Goal: Transaction & Acquisition: Purchase product/service

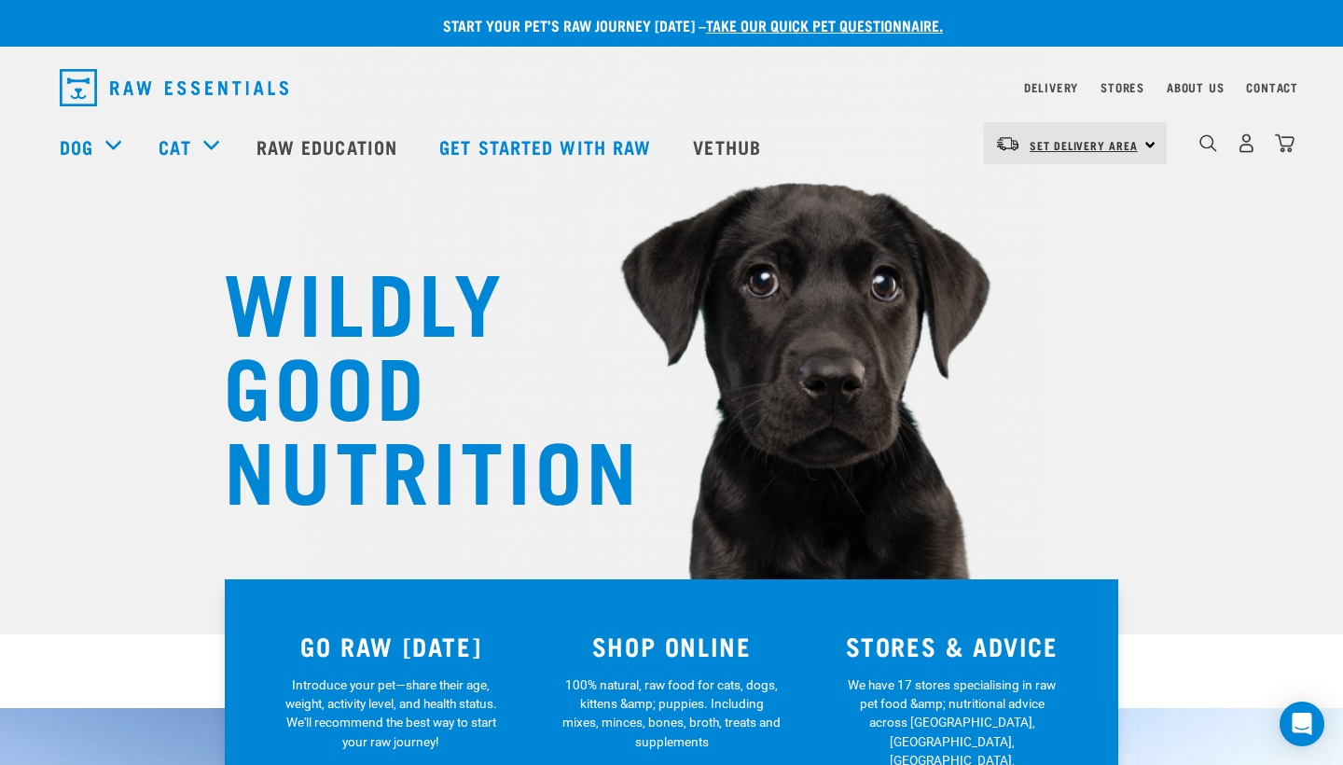
click at [943, 132] on link "Set Delivery Area" at bounding box center [1084, 146] width 108 height 30
click at [943, 199] on link "[GEOGRAPHIC_DATA]" at bounding box center [1073, 195] width 179 height 41
click at [1244, 153] on img "dropdown navigation" at bounding box center [1247, 143] width 20 height 20
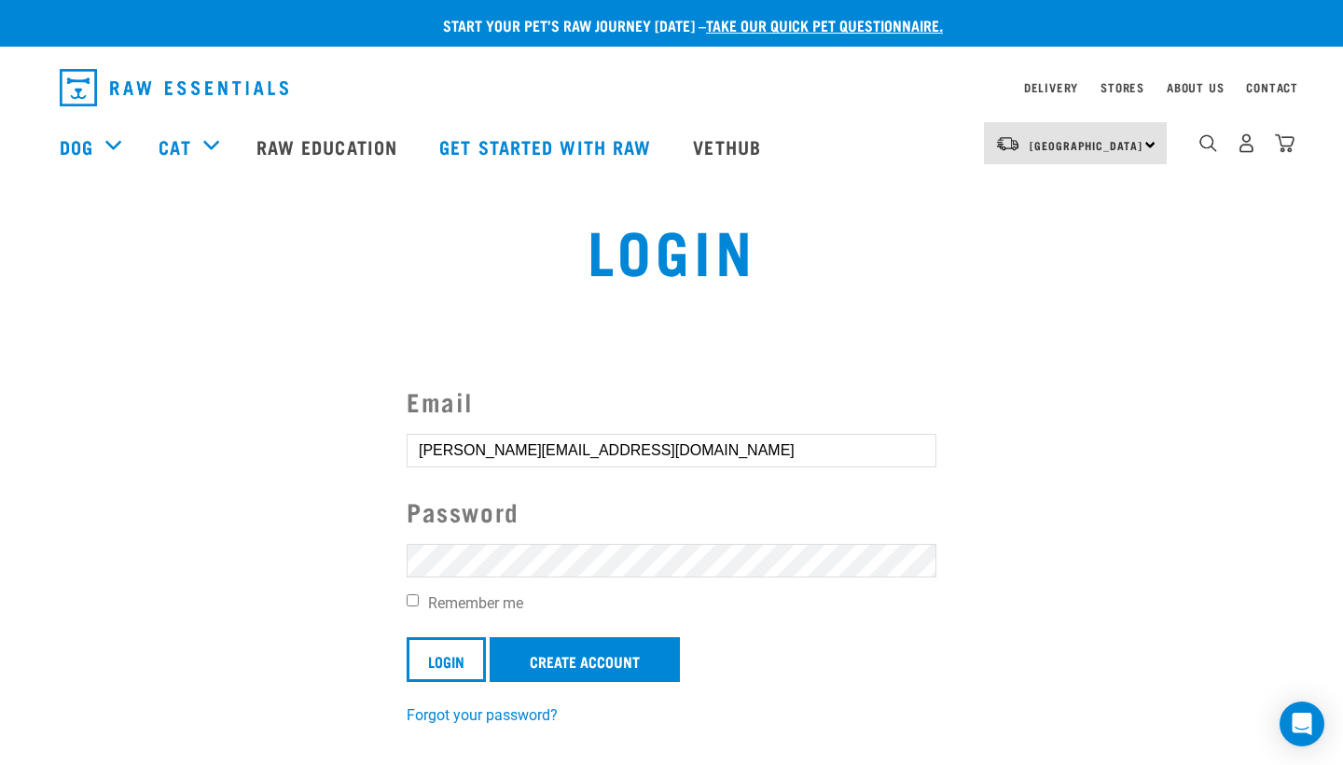
click at [447, 658] on input "Login" at bounding box center [446, 659] width 79 height 45
click at [465, 604] on label "Remember me" at bounding box center [672, 603] width 530 height 22
click at [419, 604] on input "Remember me" at bounding box center [413, 600] width 12 height 12
click at [417, 601] on input "Remember me" at bounding box center [413, 600] width 12 height 12
click at [411, 600] on input "Remember me" at bounding box center [413, 600] width 12 height 12
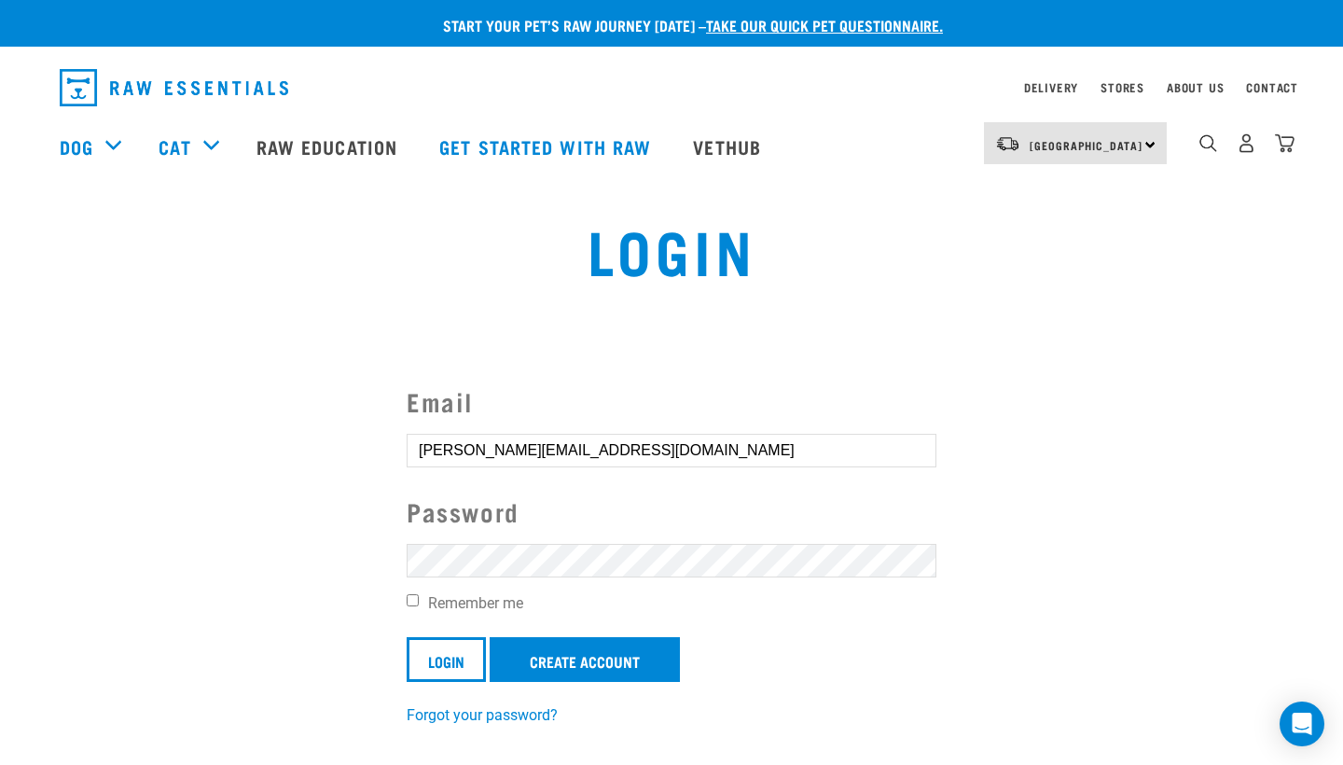
checkbox input "true"
click at [433, 673] on input "Login" at bounding box center [446, 659] width 79 height 45
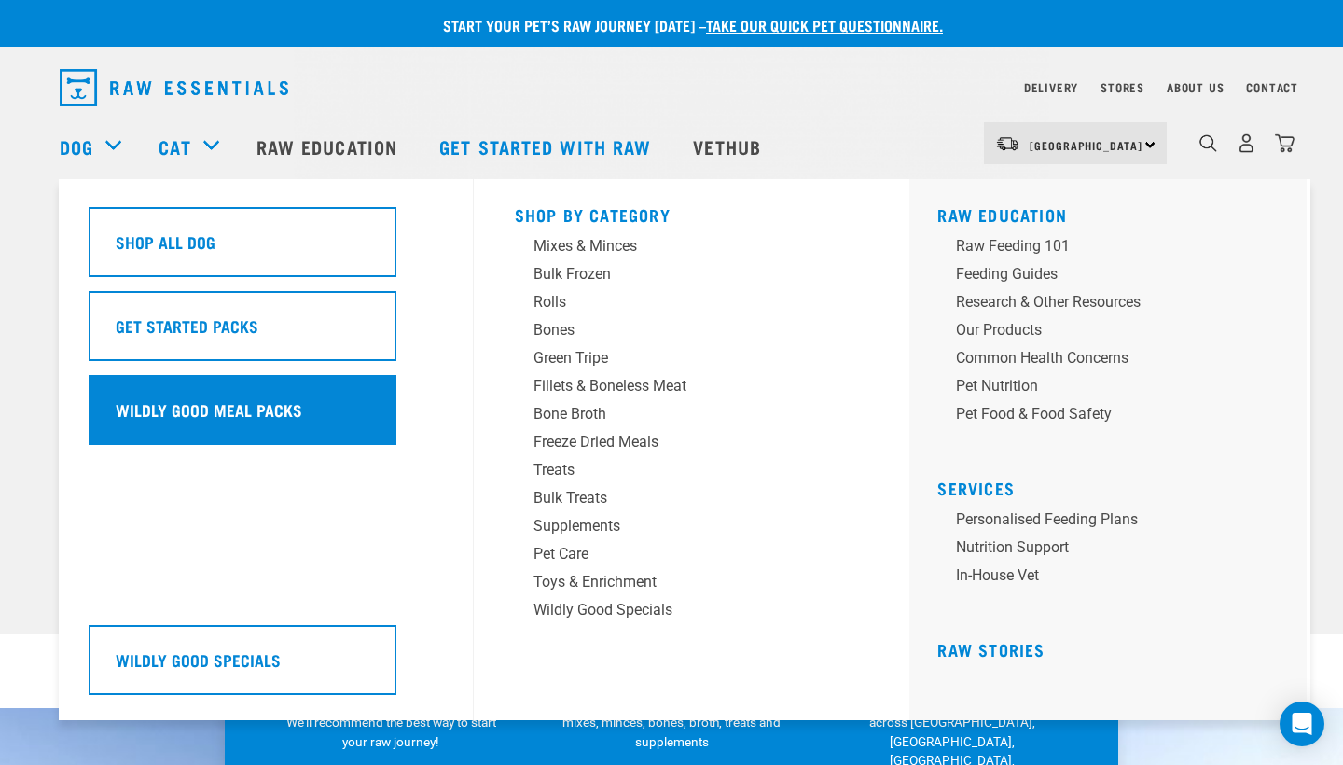
click at [234, 419] on div "Wildly Good Meal Packs" at bounding box center [243, 410] width 308 height 70
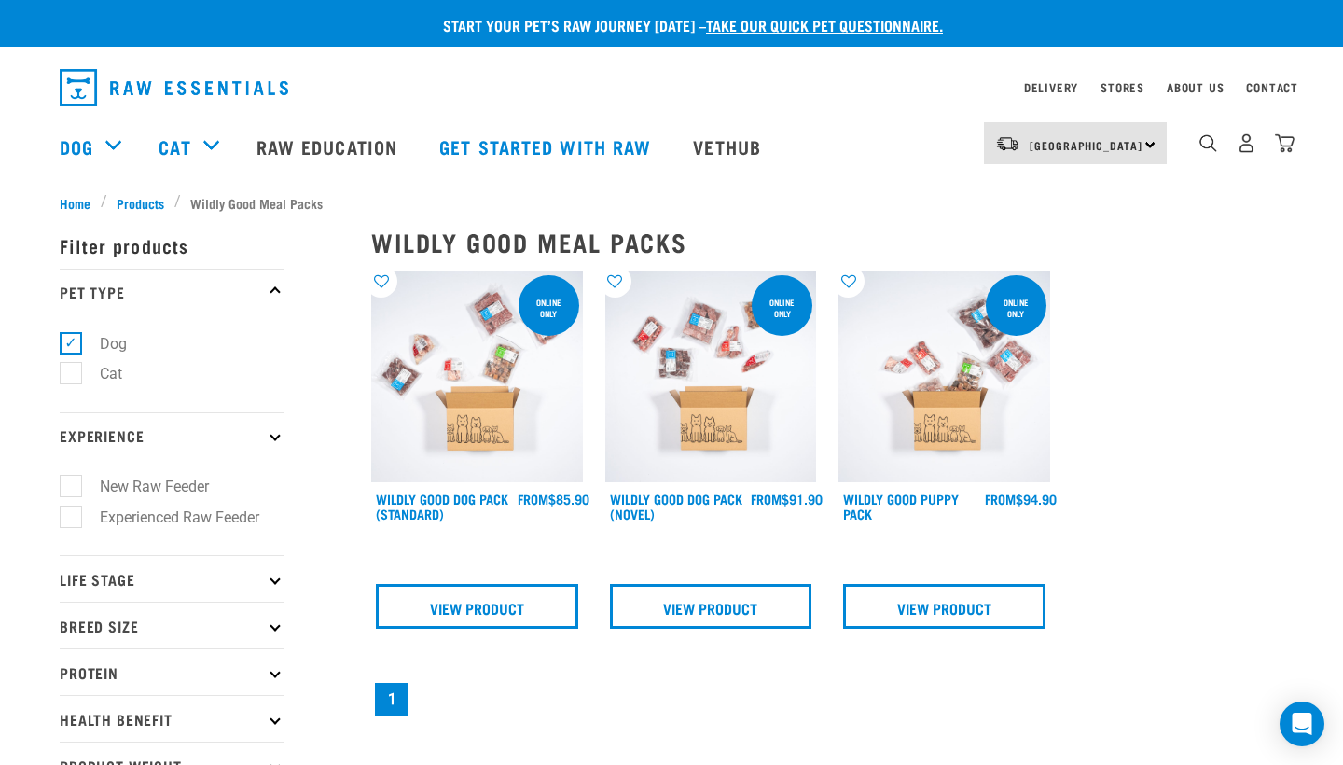
click at [486, 416] on img at bounding box center [477, 377] width 212 height 212
click at [479, 597] on link "View Product" at bounding box center [477, 606] width 202 height 45
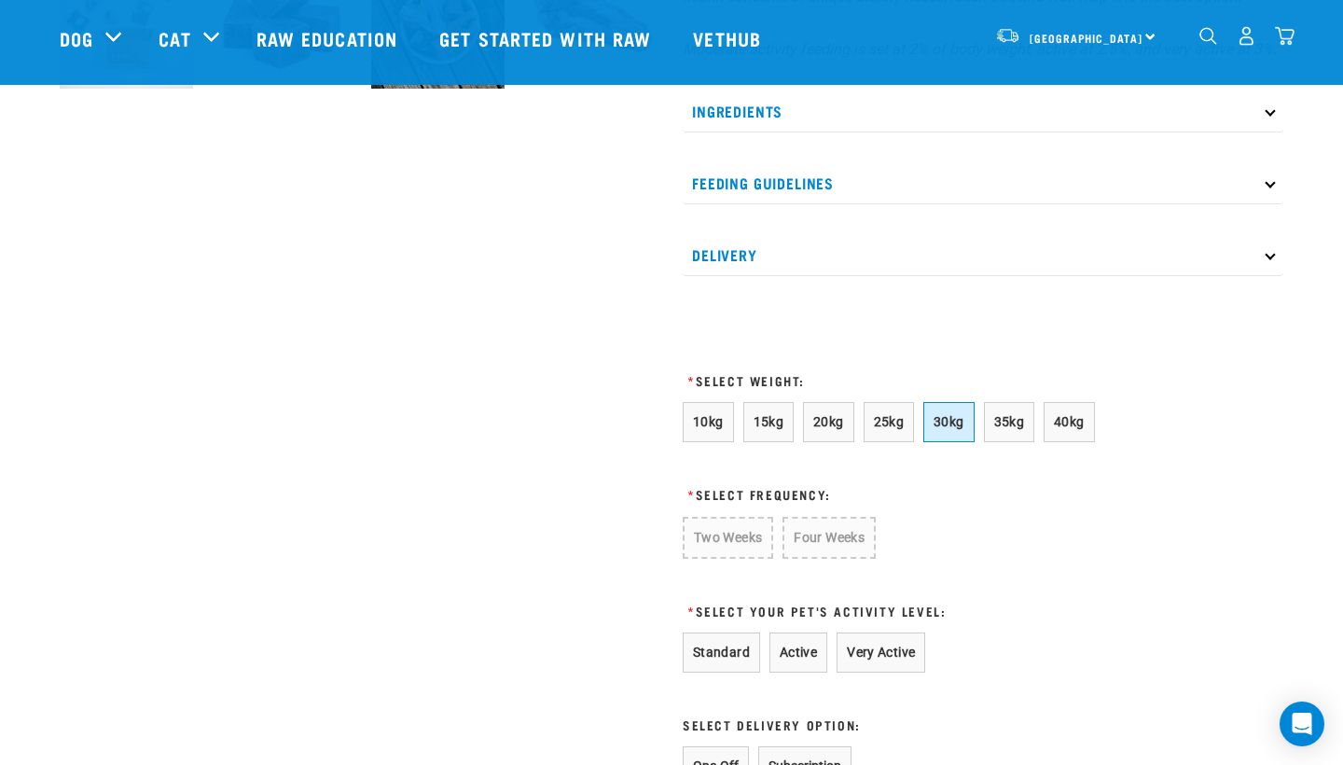
scroll to position [827, 0]
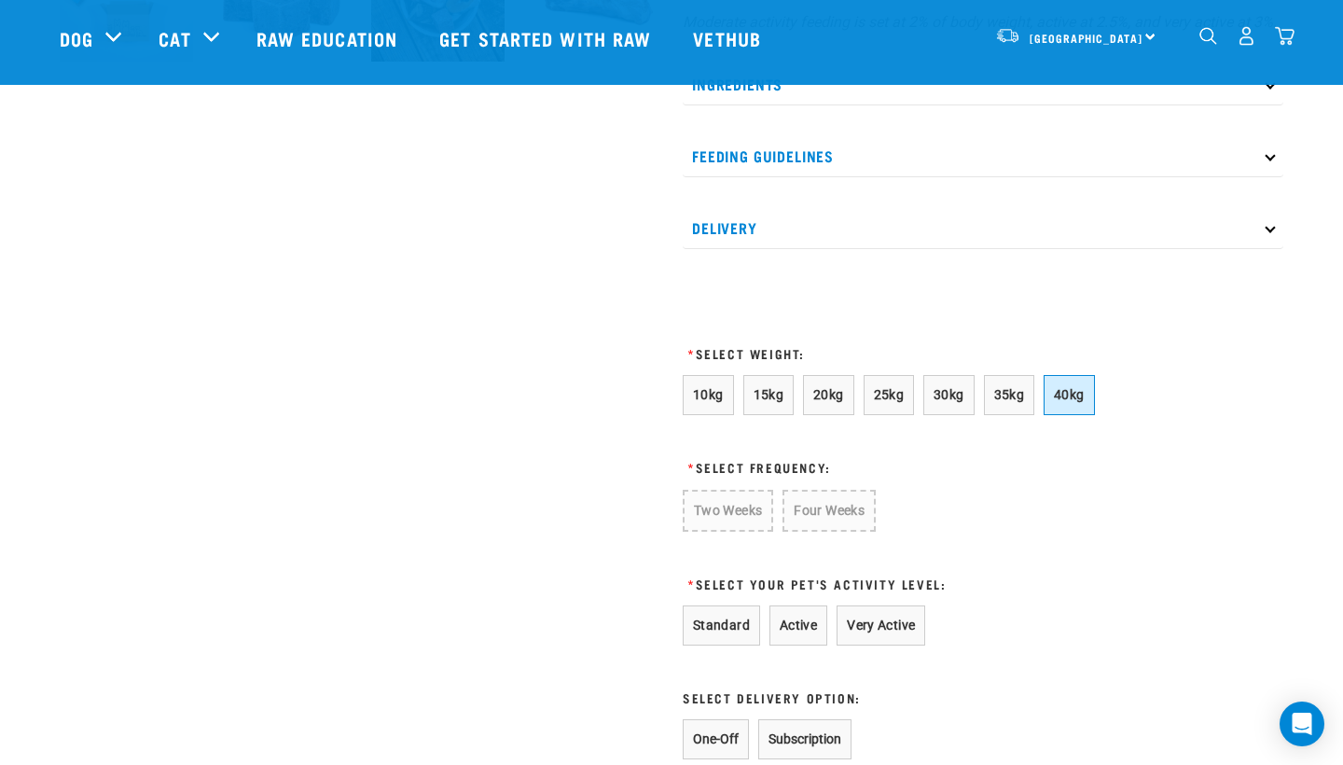
click at [1090, 415] on button "40kg" at bounding box center [1069, 395] width 51 height 40
click at [831, 530] on button "Four Weeks" at bounding box center [826, 510] width 91 height 40
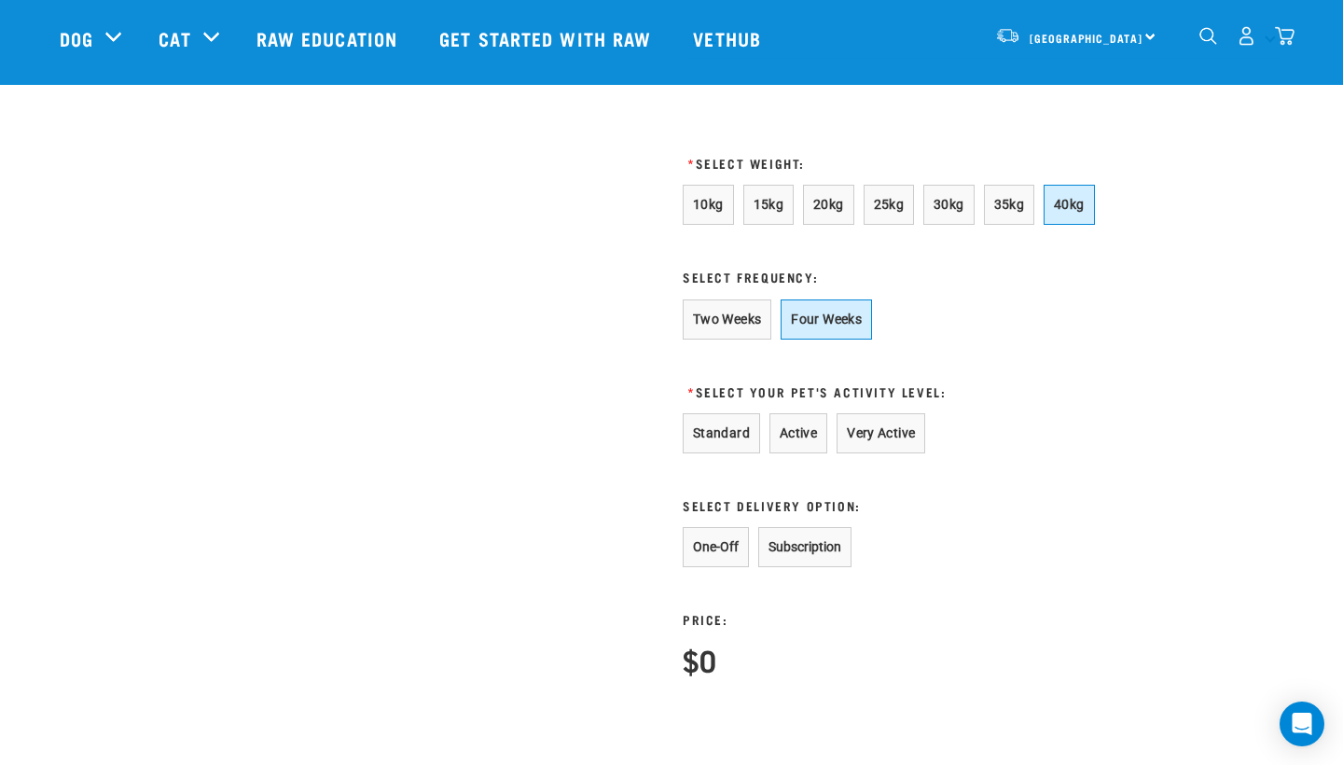
scroll to position [1044, 0]
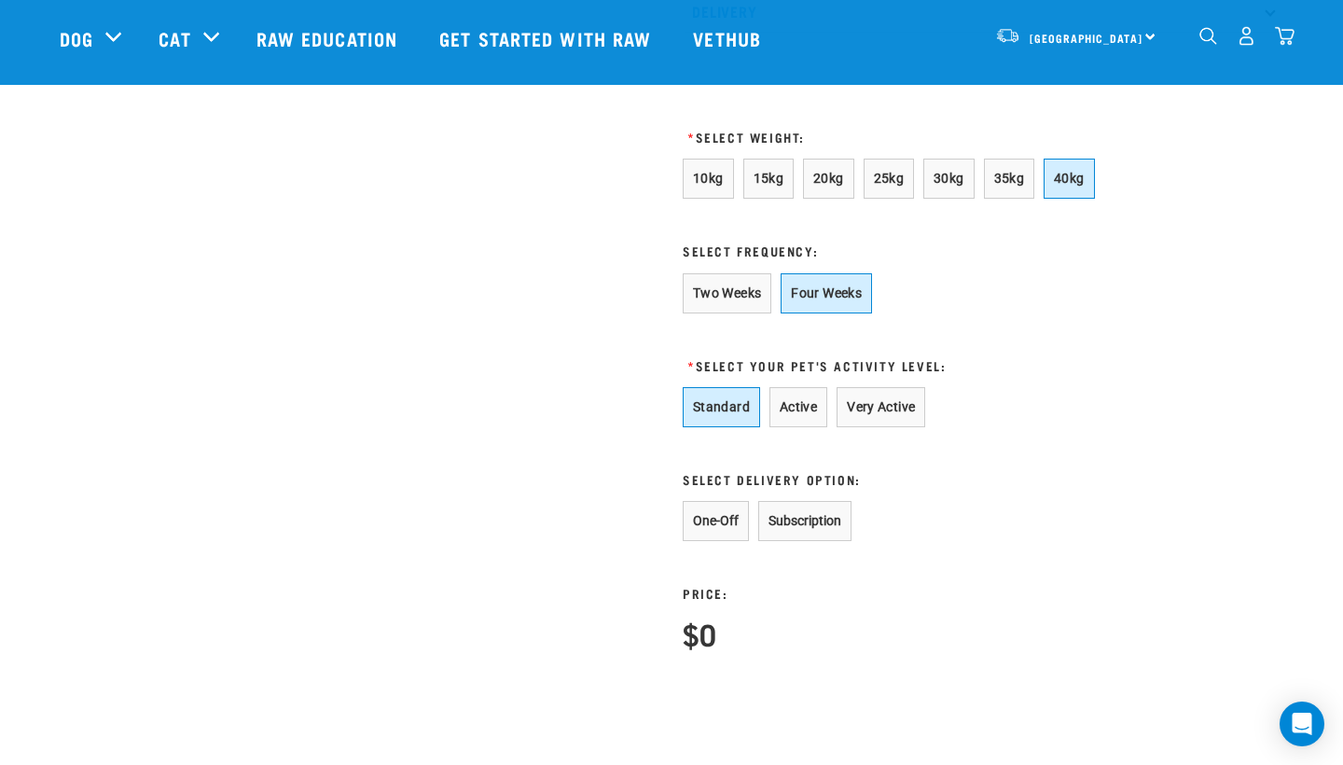
click at [730, 427] on button "Standard" at bounding box center [721, 407] width 77 height 40
click at [706, 541] on button "One-Off" at bounding box center [716, 521] width 66 height 40
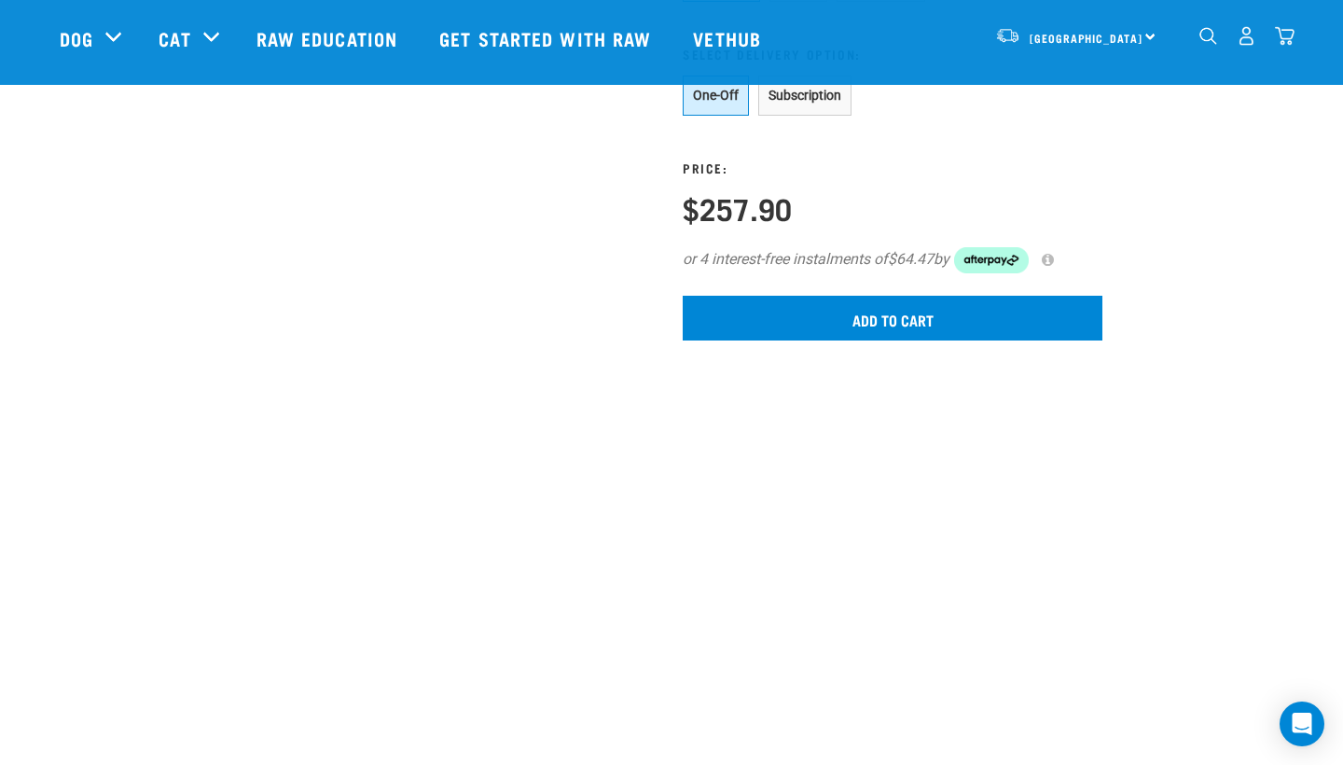
scroll to position [1506, 0]
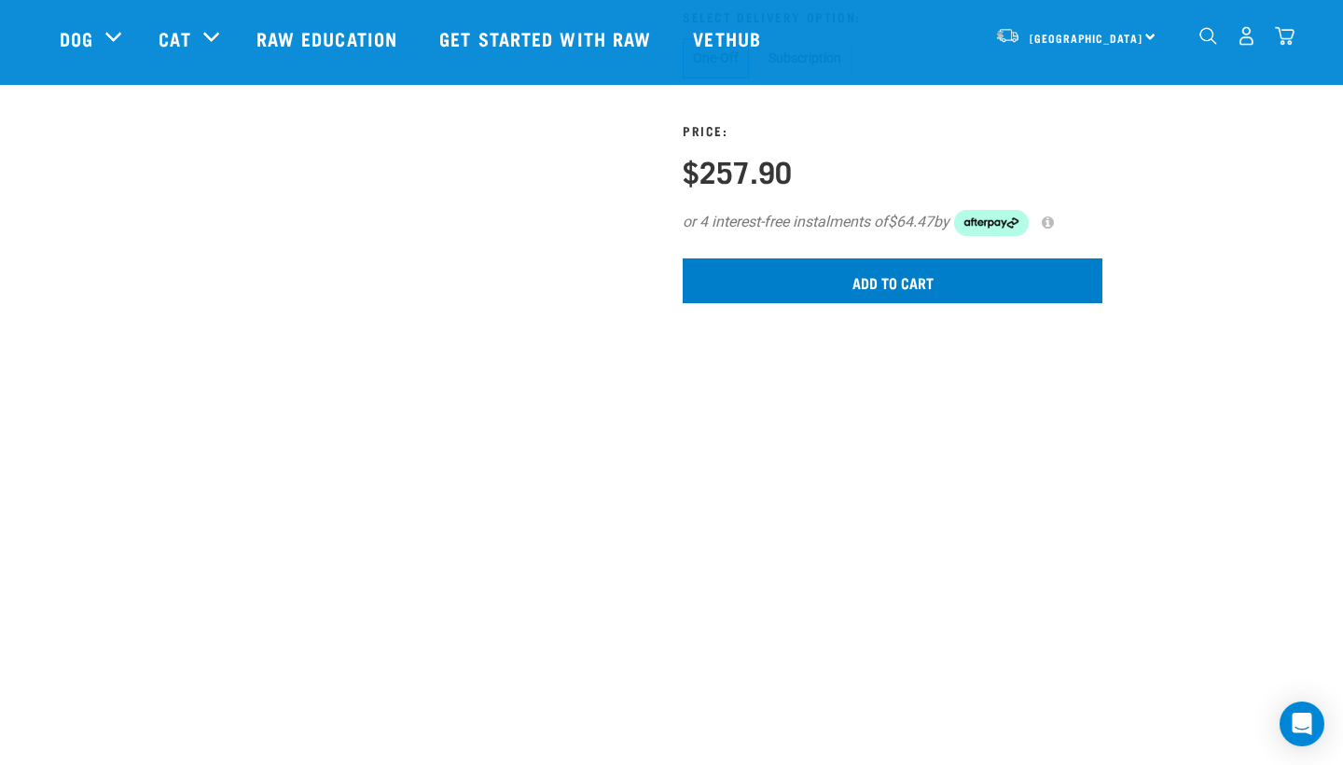
click at [915, 303] on input "Add to cart" at bounding box center [893, 280] width 420 height 45
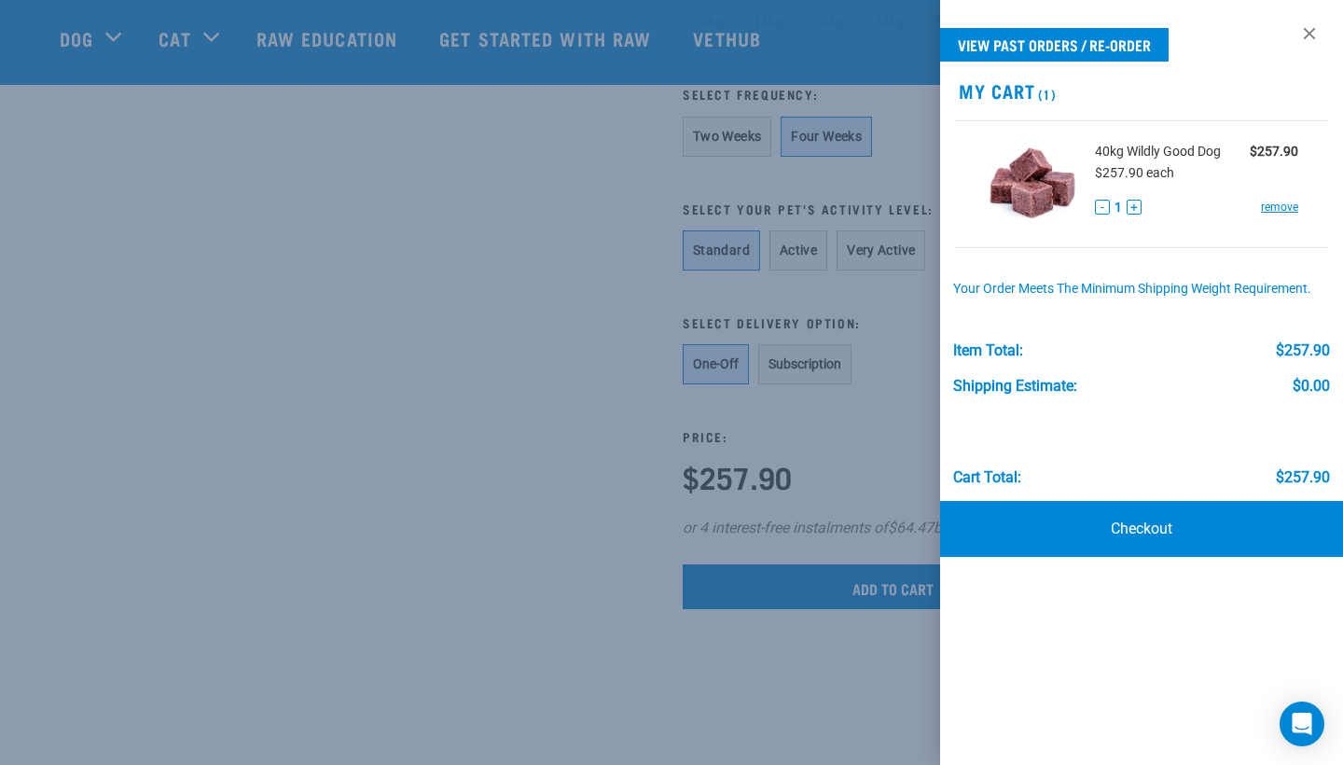
scroll to position [1200, 0]
click at [898, 409] on div at bounding box center [671, 382] width 1343 height 765
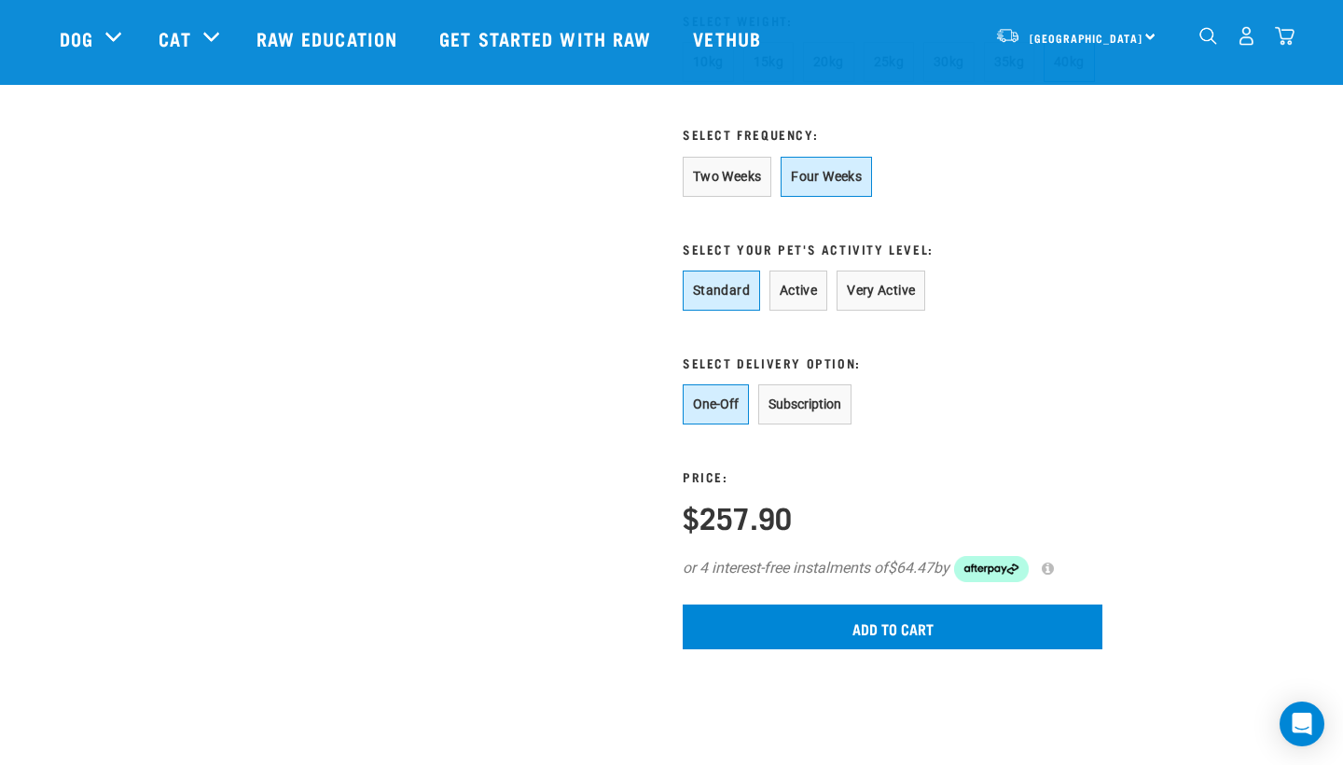
scroll to position [1123, 0]
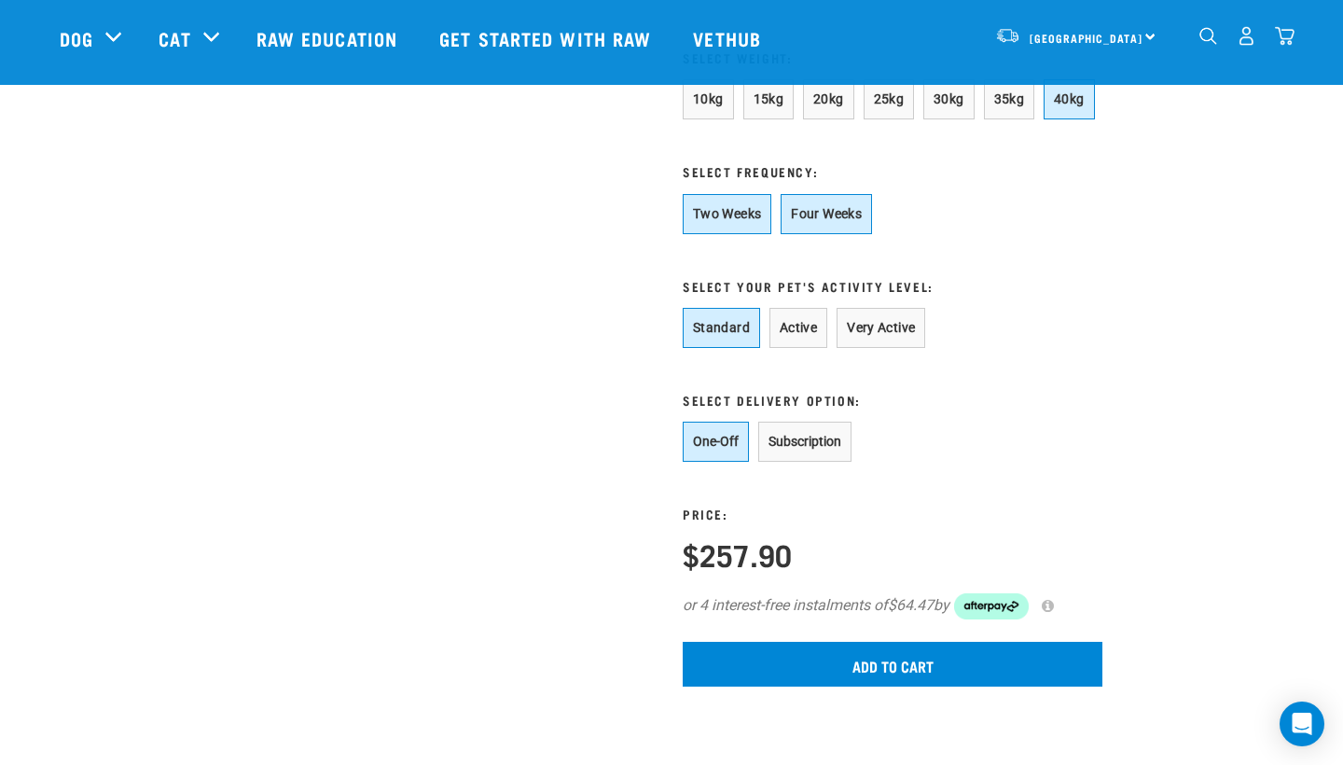
click at [739, 234] on button "Two Weeks" at bounding box center [727, 214] width 89 height 40
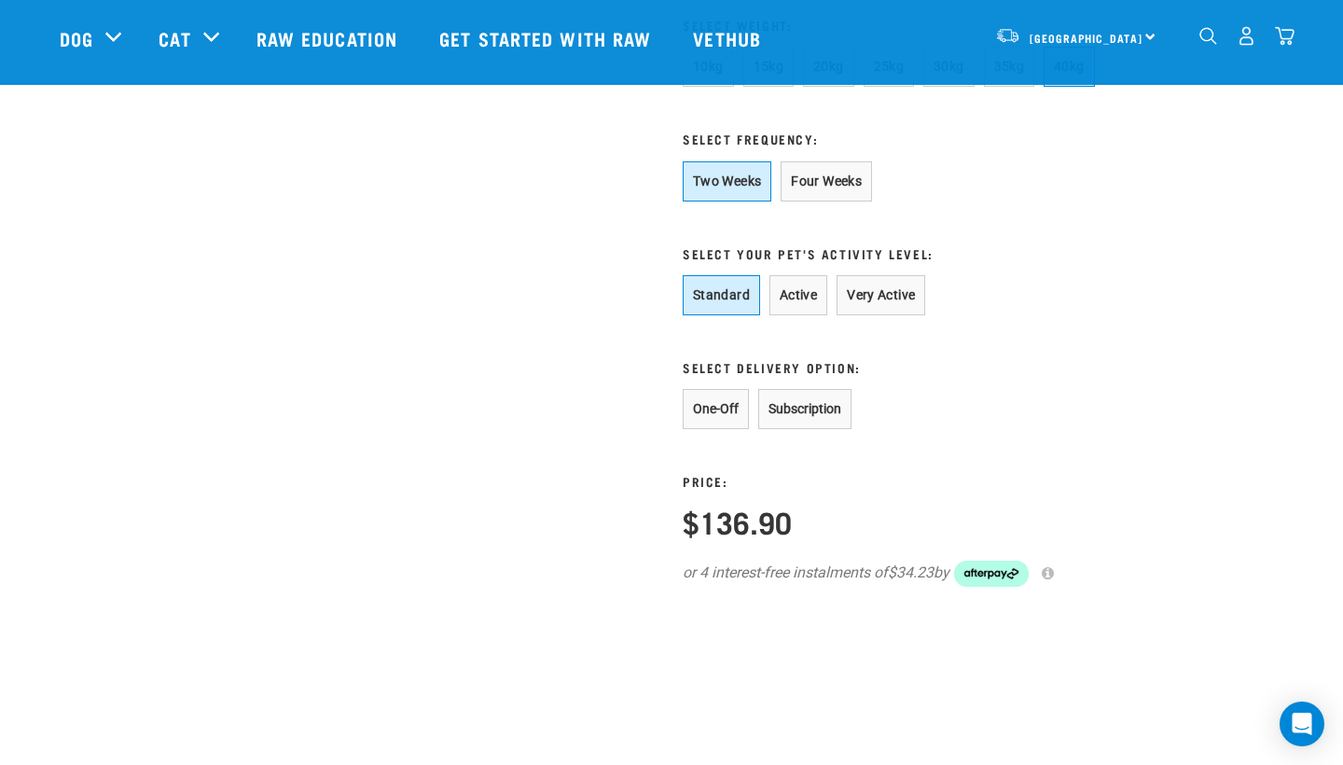
scroll to position [1160, 0]
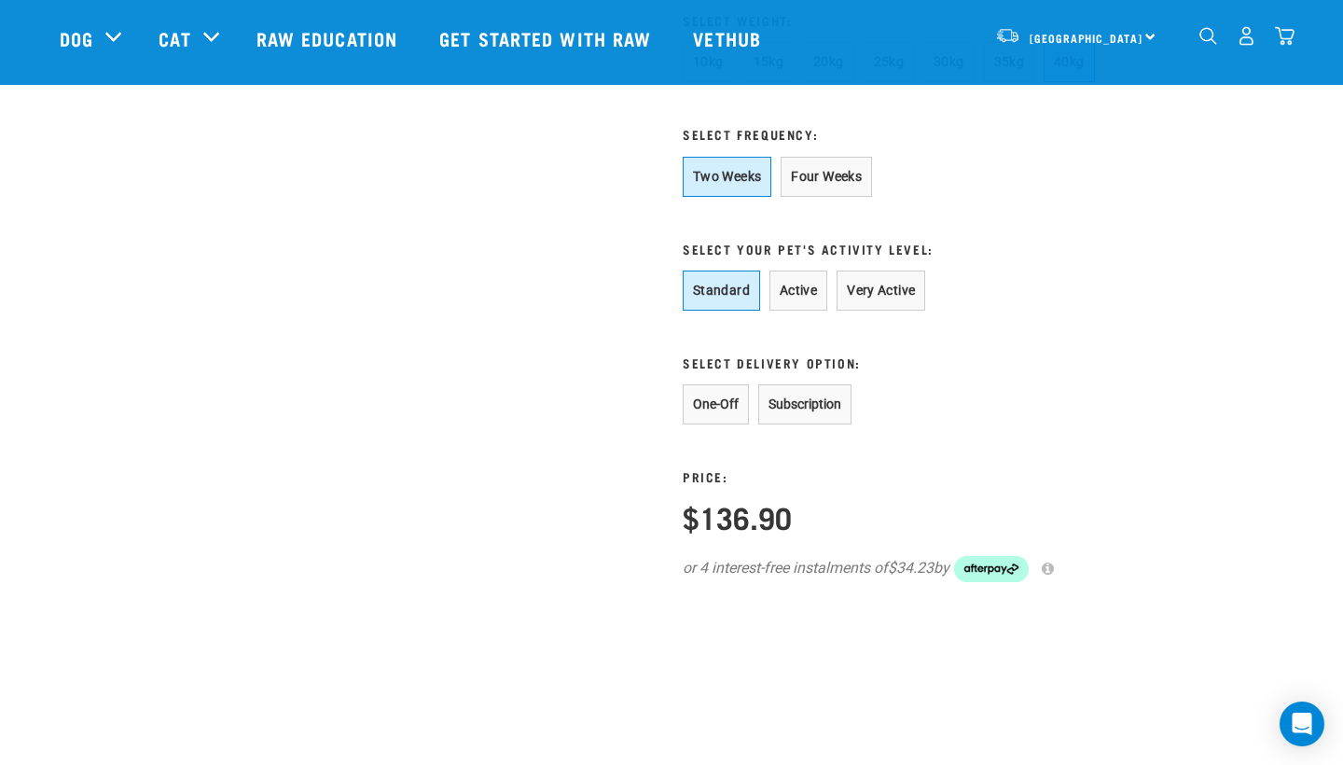
click at [724, 424] on button "One-Off" at bounding box center [716, 404] width 66 height 40
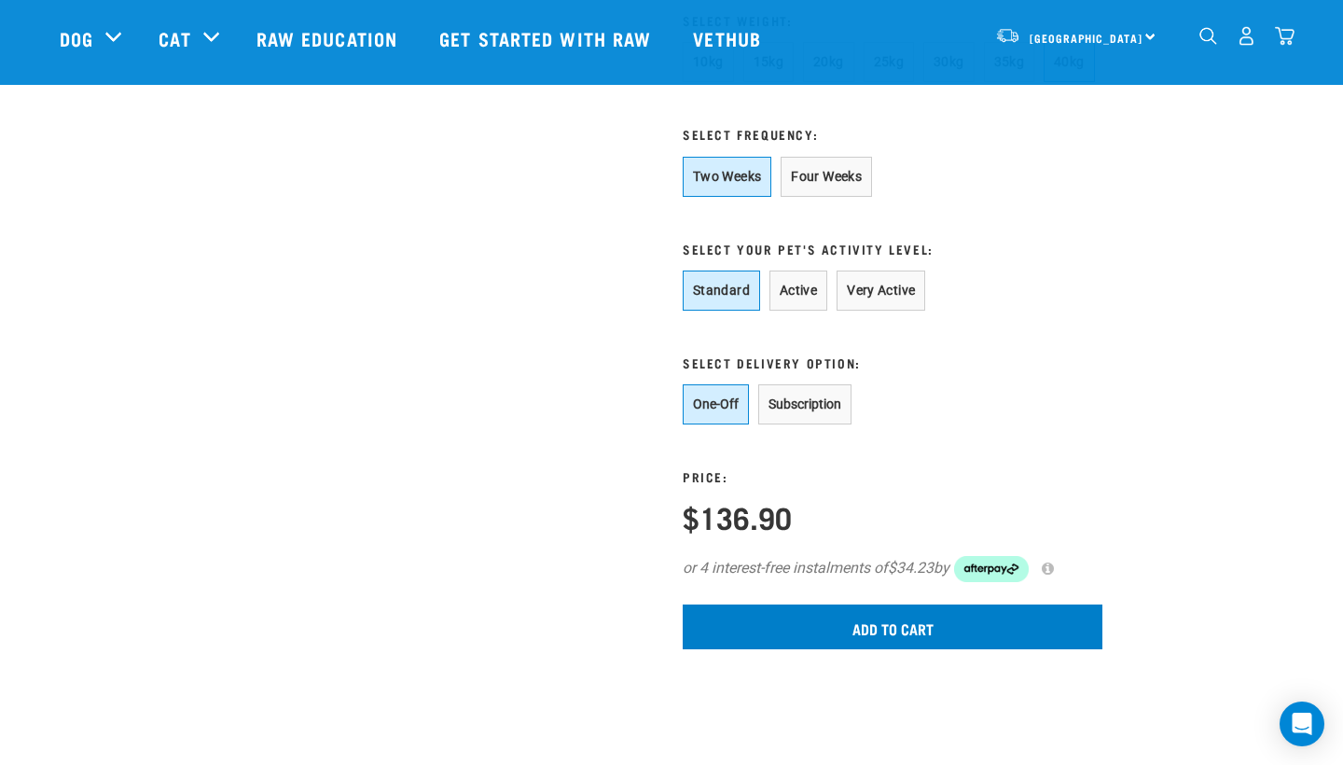
click at [800, 649] on input "Add to cart" at bounding box center [893, 626] width 420 height 45
click at [0, 0] on div at bounding box center [0, 0] width 0 height 0
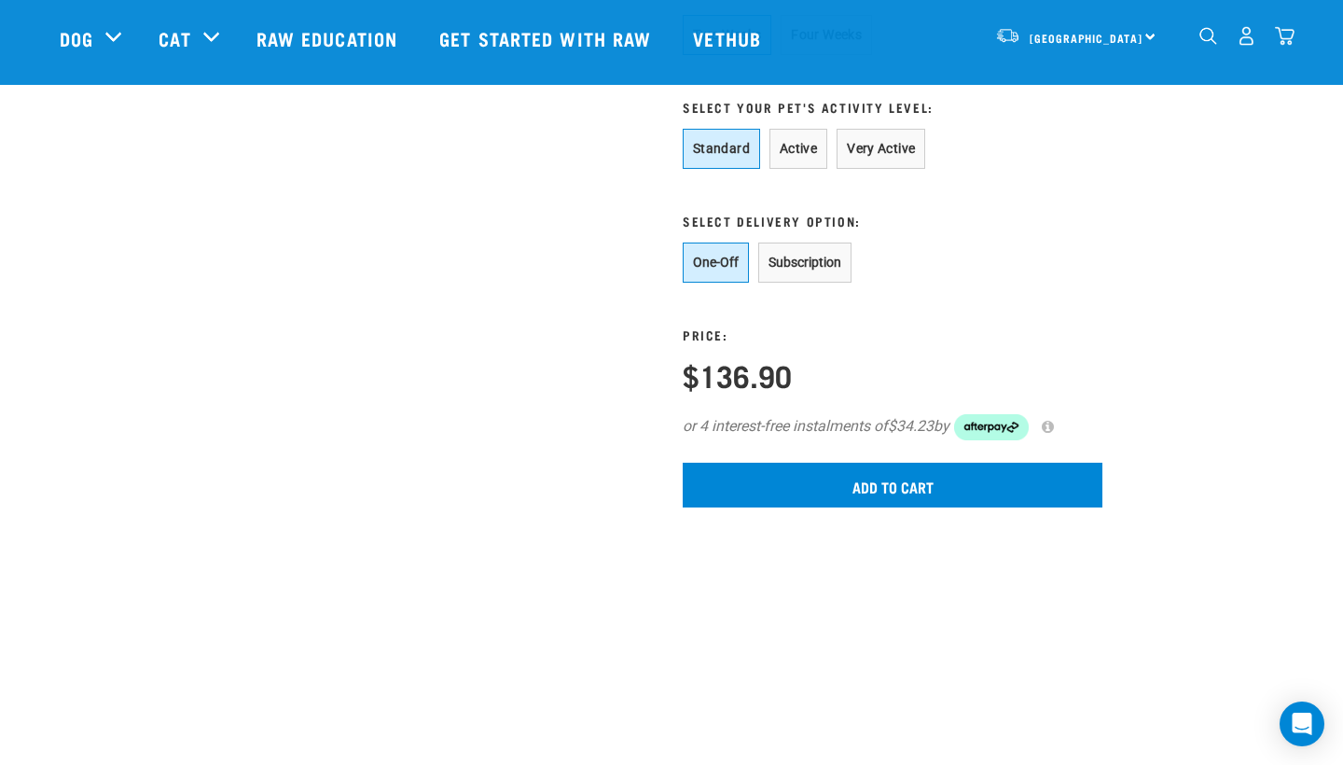
scroll to position [1324, 0]
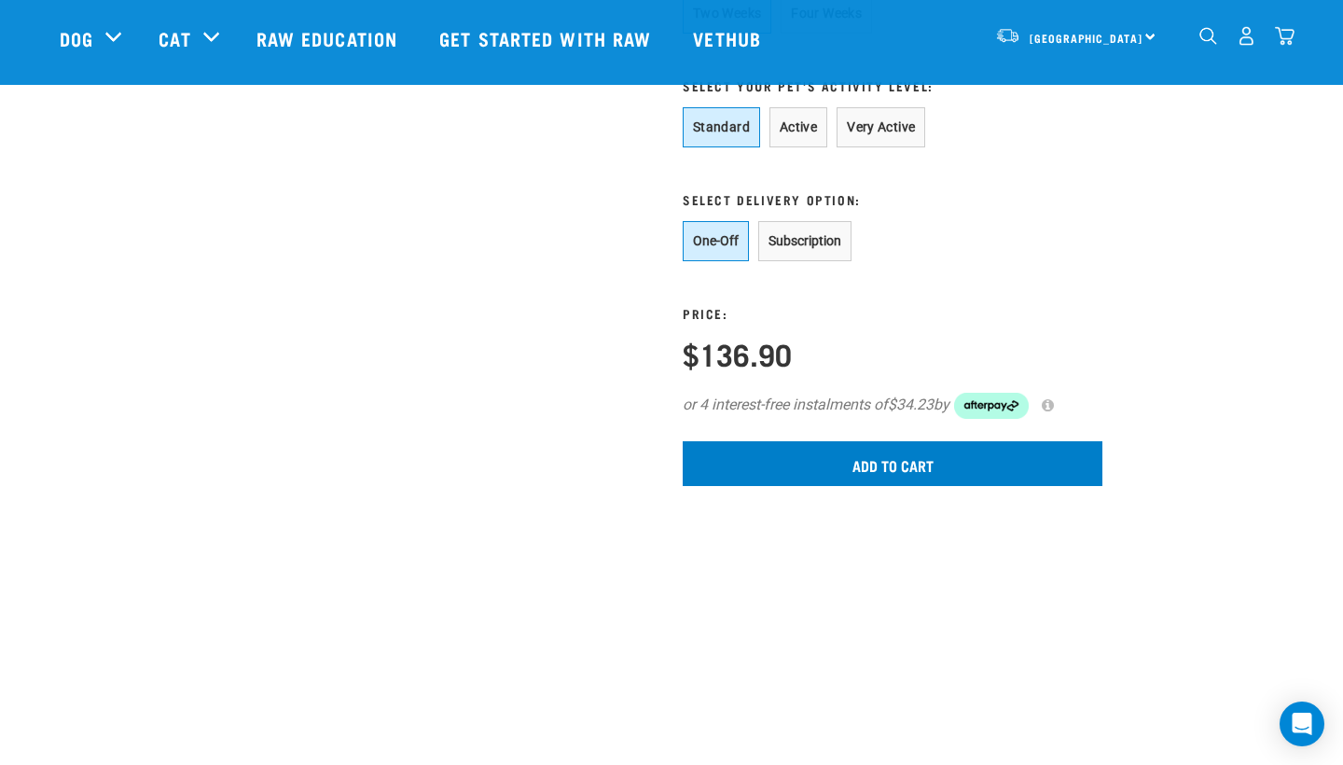
click at [910, 486] on input "Add to cart" at bounding box center [893, 463] width 420 height 45
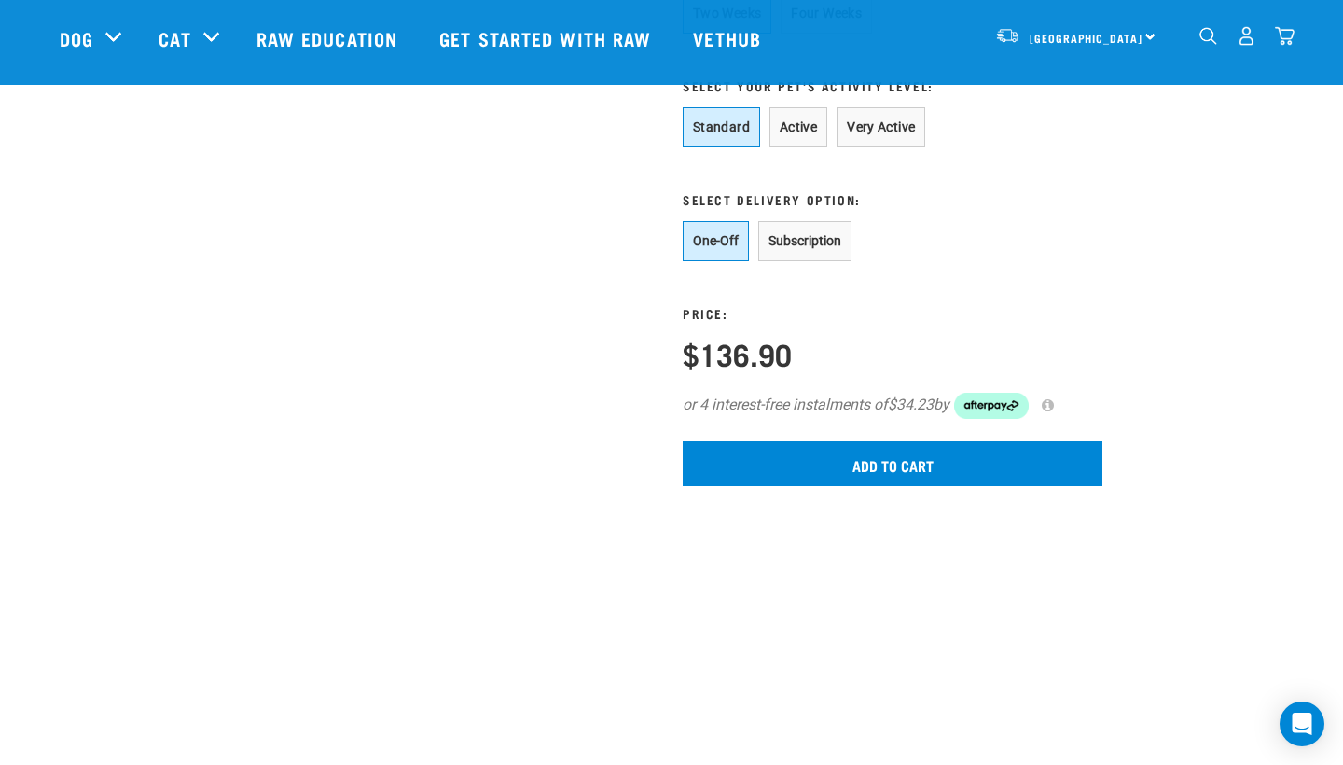
click at [1284, 42] on img "dropdown navigation" at bounding box center [1285, 36] width 20 height 20
click at [1289, 39] on img "dropdown navigation" at bounding box center [1285, 36] width 20 height 20
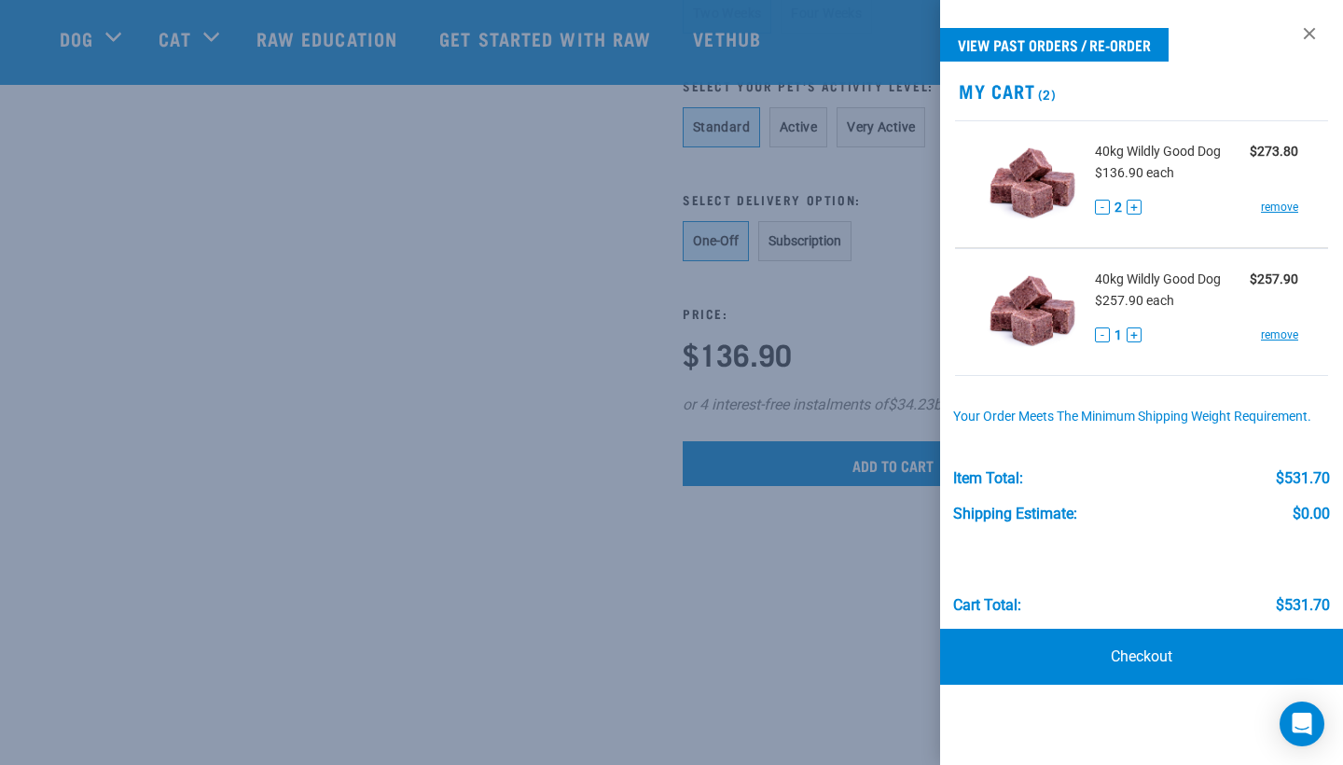
click at [1102, 206] on button "-" at bounding box center [1102, 207] width 15 height 15
click at [877, 260] on div at bounding box center [671, 382] width 1343 height 765
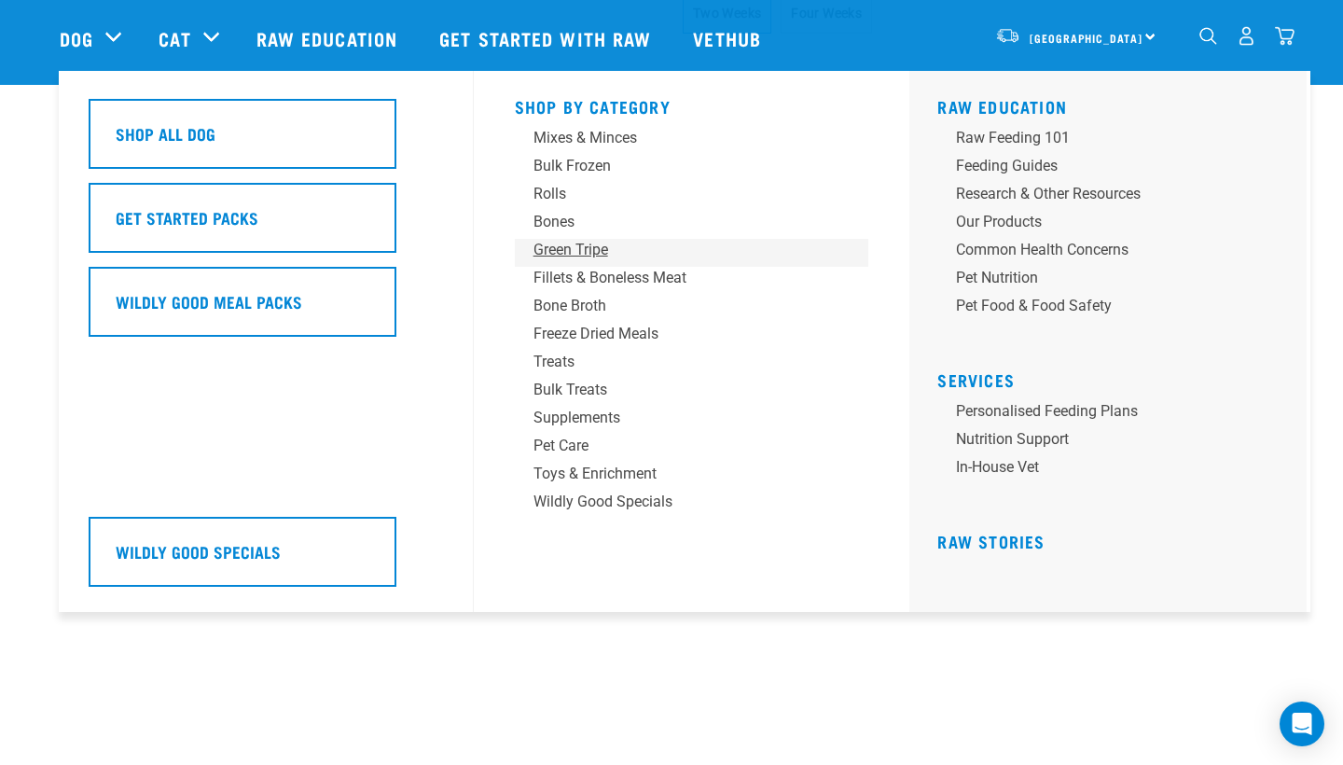
click at [595, 255] on div "Green Tripe" at bounding box center [679, 250] width 291 height 22
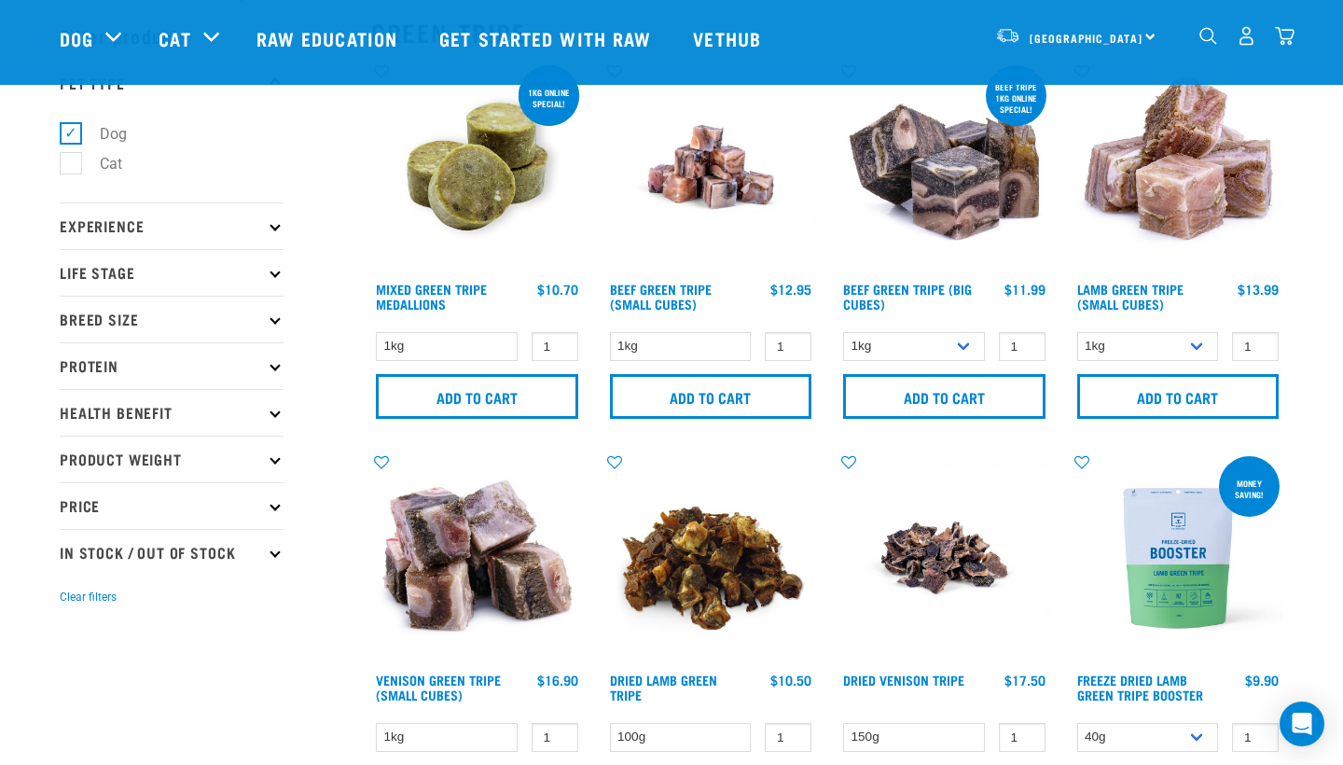
scroll to position [63, 0]
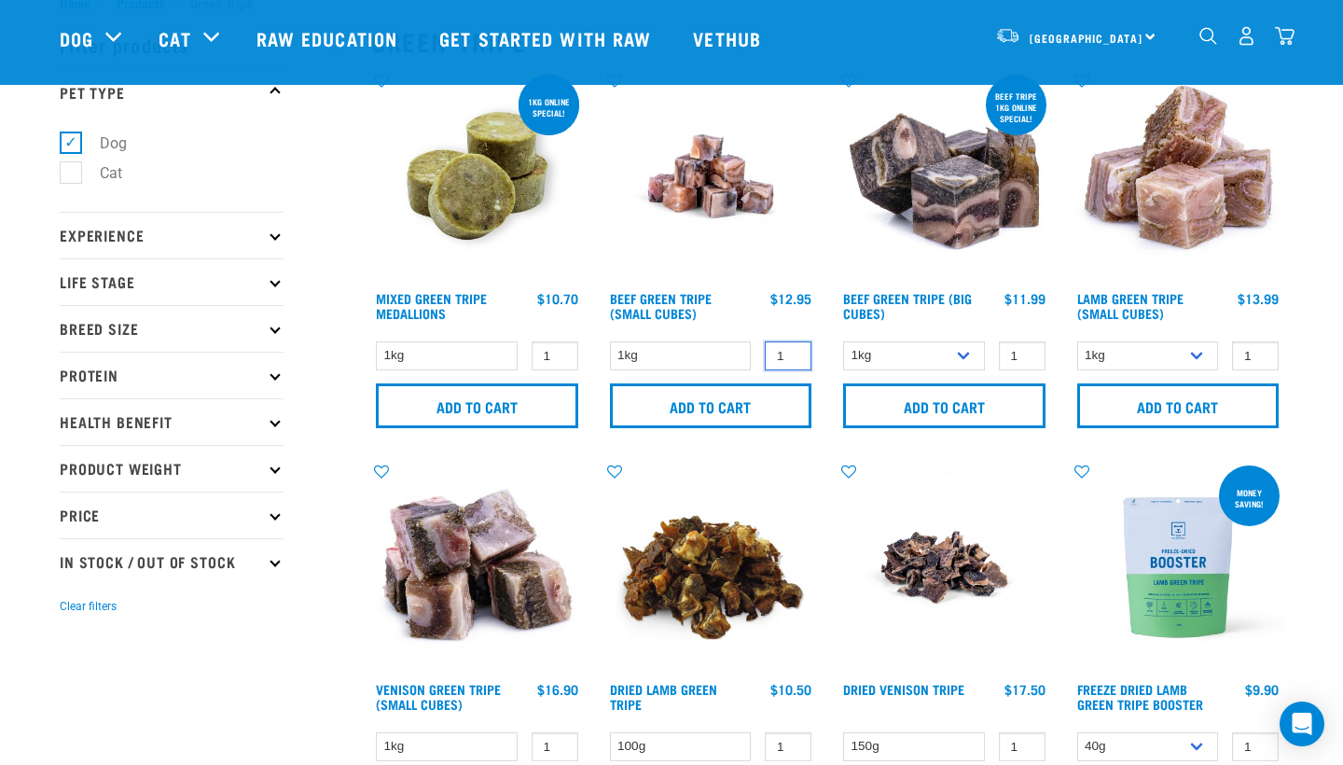
type input "2"
click at [794, 354] on input "2" at bounding box center [788, 355] width 47 height 29
click at [739, 405] on input "Add to cart" at bounding box center [711, 405] width 202 height 45
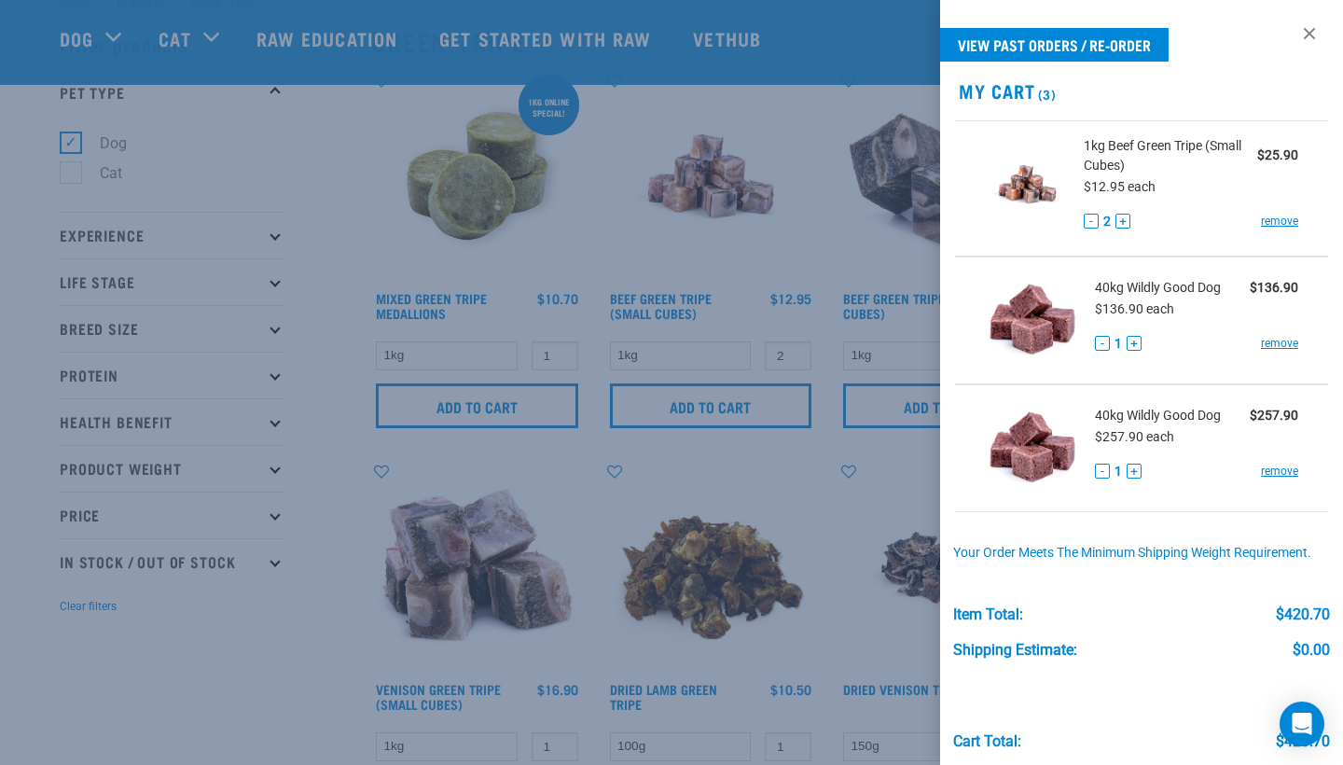
click at [311, 146] on div at bounding box center [671, 382] width 1343 height 765
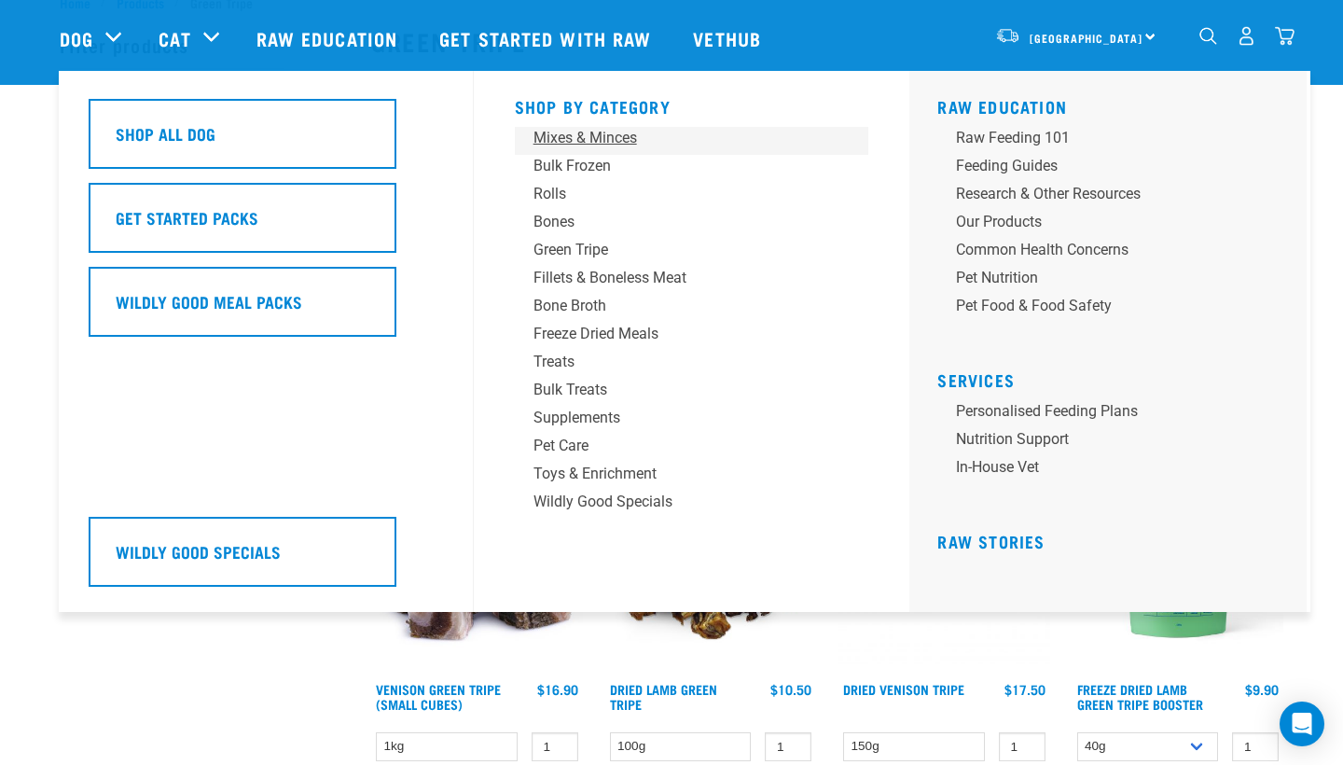
click at [574, 137] on div "Mixes & Minces" at bounding box center [679, 138] width 291 height 22
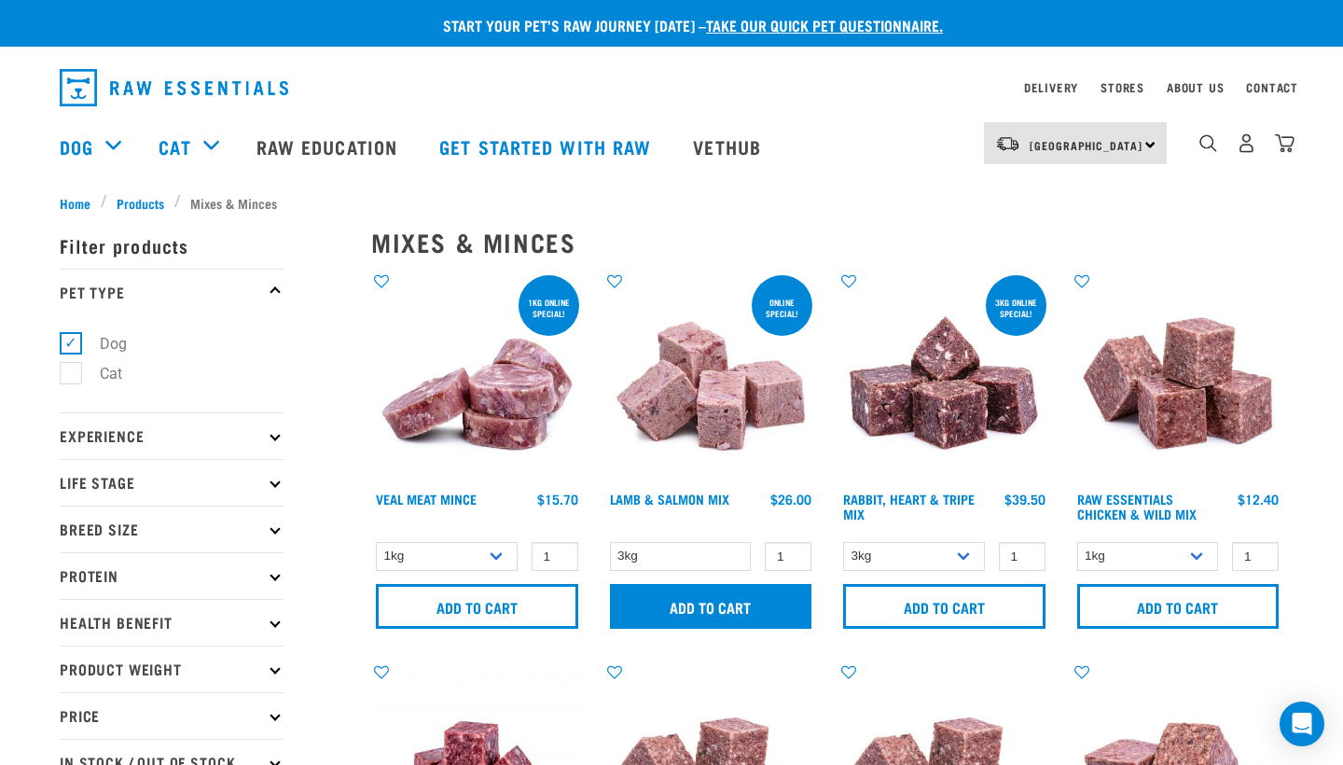
click at [689, 609] on input "Add to cart" at bounding box center [711, 606] width 202 height 45
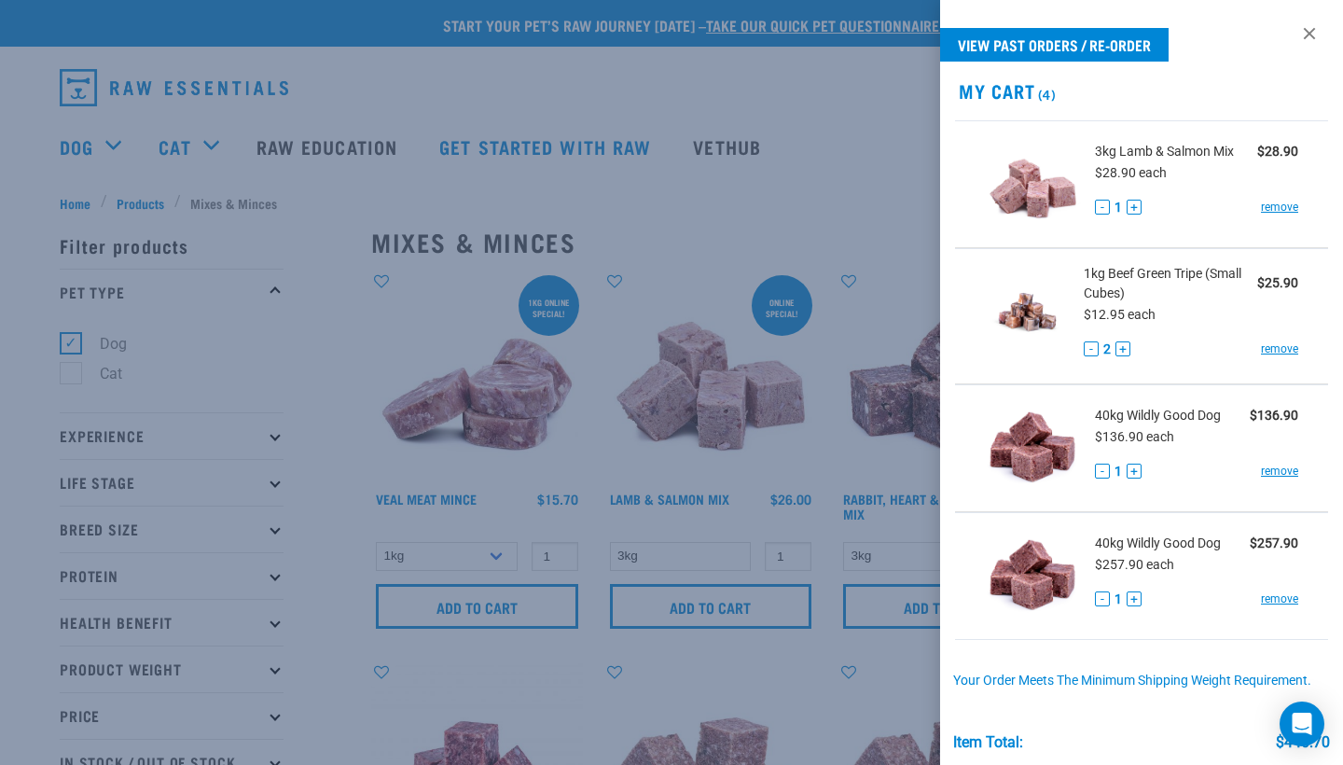
click at [703, 496] on div at bounding box center [671, 382] width 1343 height 765
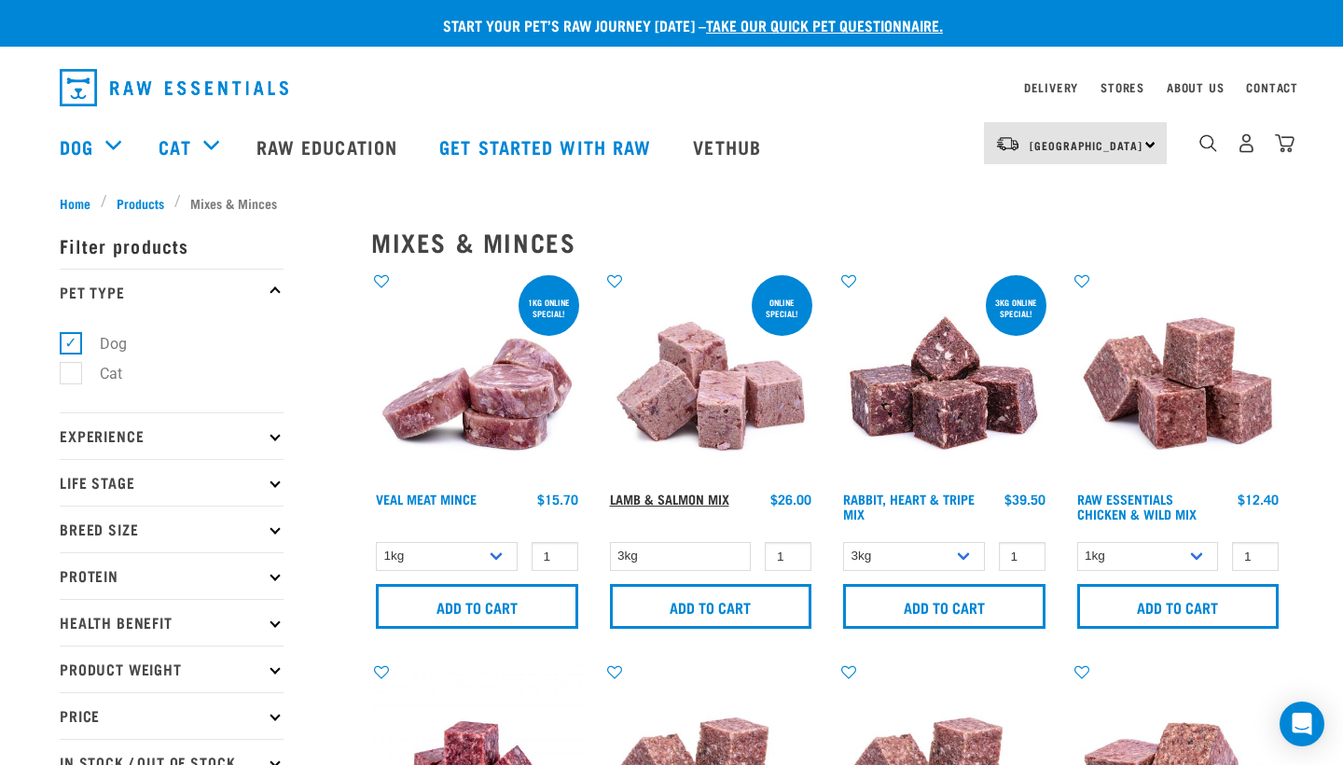
click at [703, 496] on link "Lamb & Salmon Mix" at bounding box center [669, 498] width 119 height 7
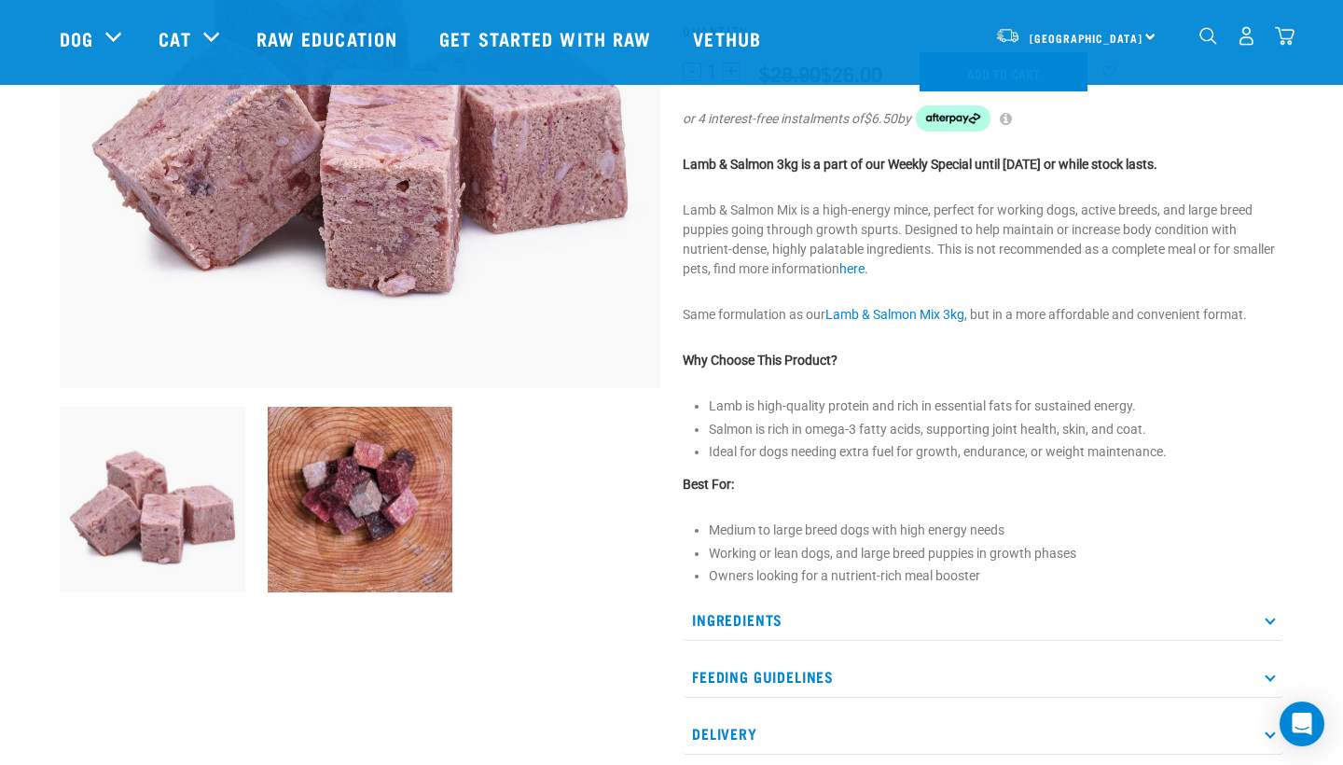
scroll to position [348, 0]
click at [756, 624] on p "Ingredients" at bounding box center [983, 621] width 601 height 42
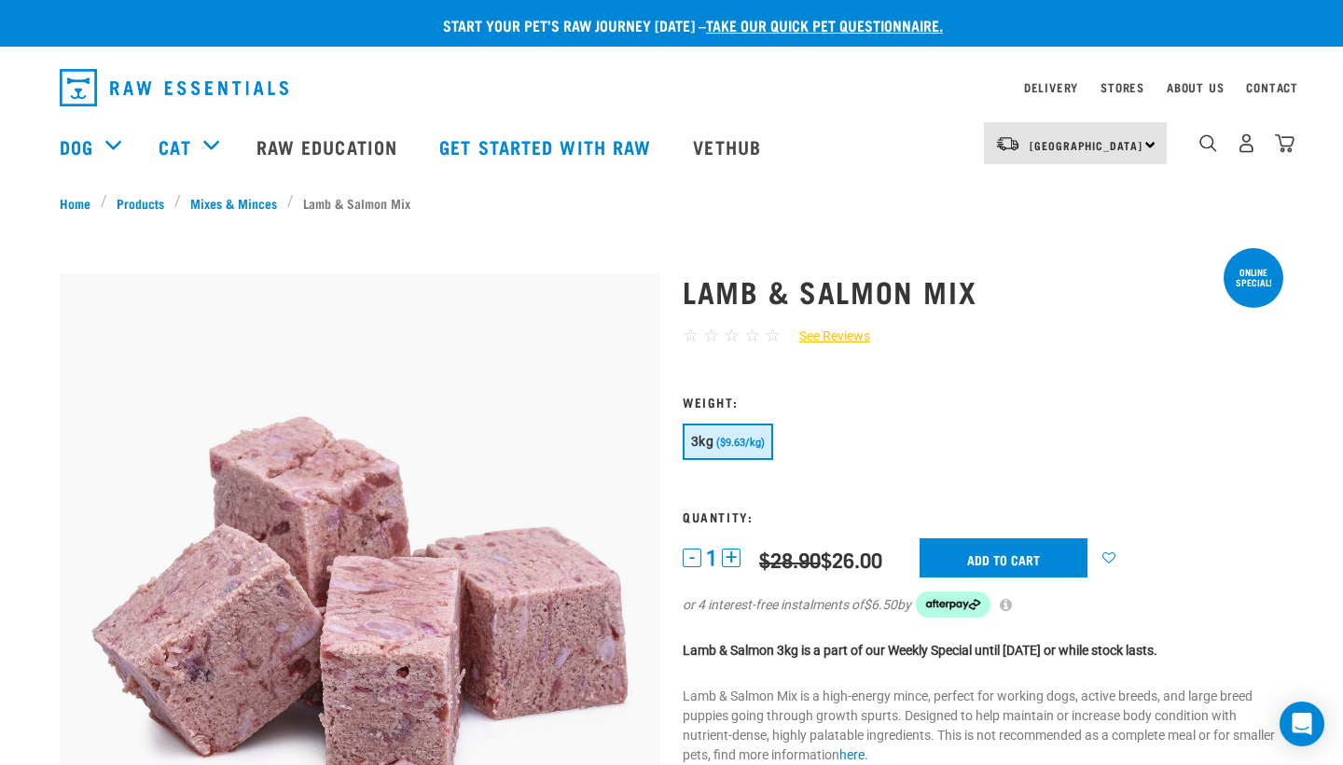
scroll to position [0, 0]
click at [1284, 148] on img "dropdown navigation" at bounding box center [1285, 143] width 20 height 20
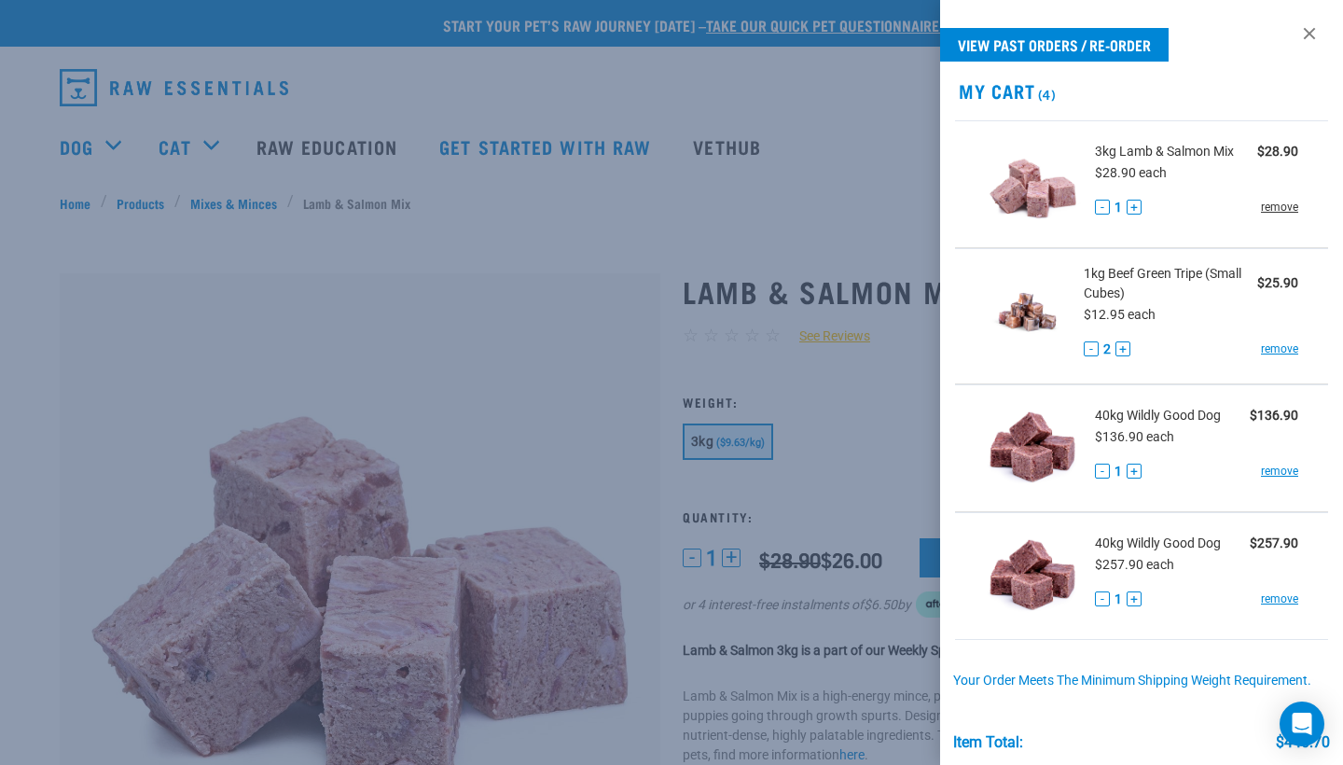
click at [1272, 207] on link "remove" at bounding box center [1279, 207] width 37 height 17
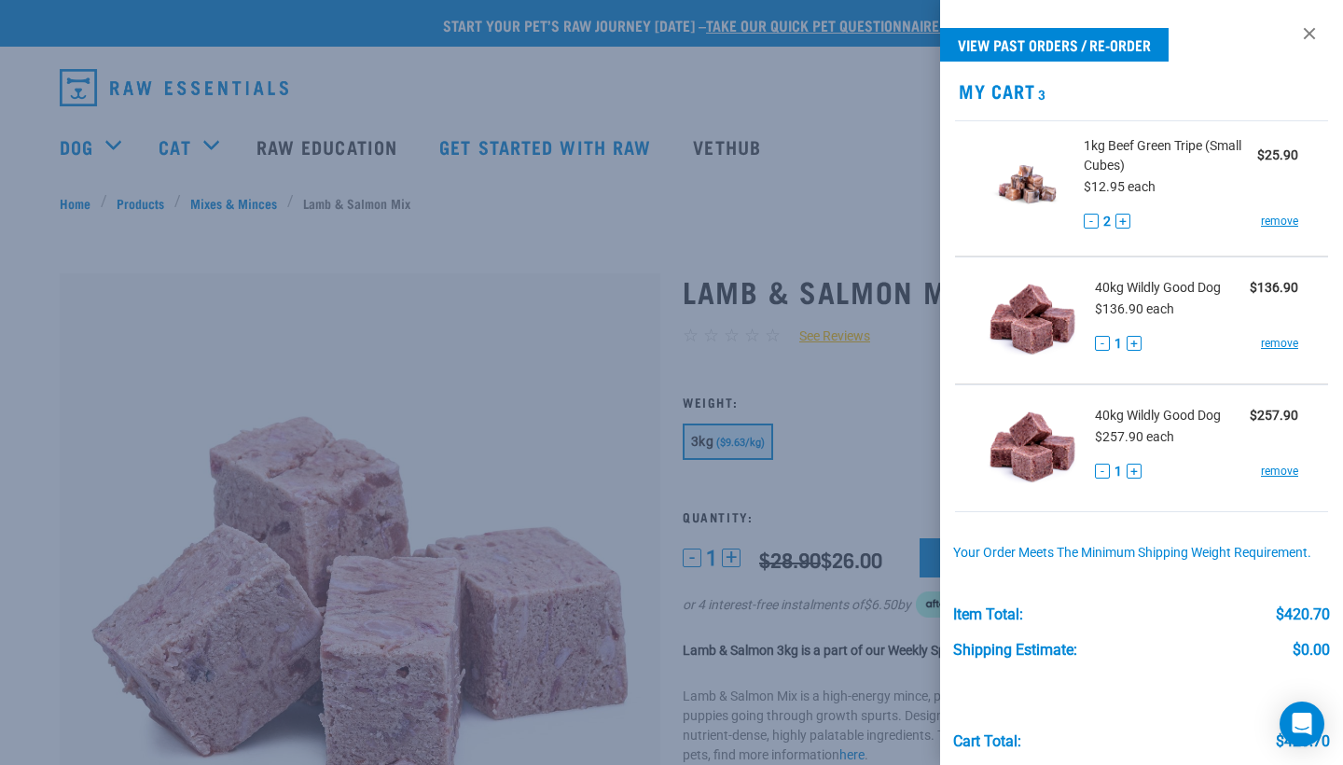
click at [552, 87] on div at bounding box center [671, 382] width 1343 height 765
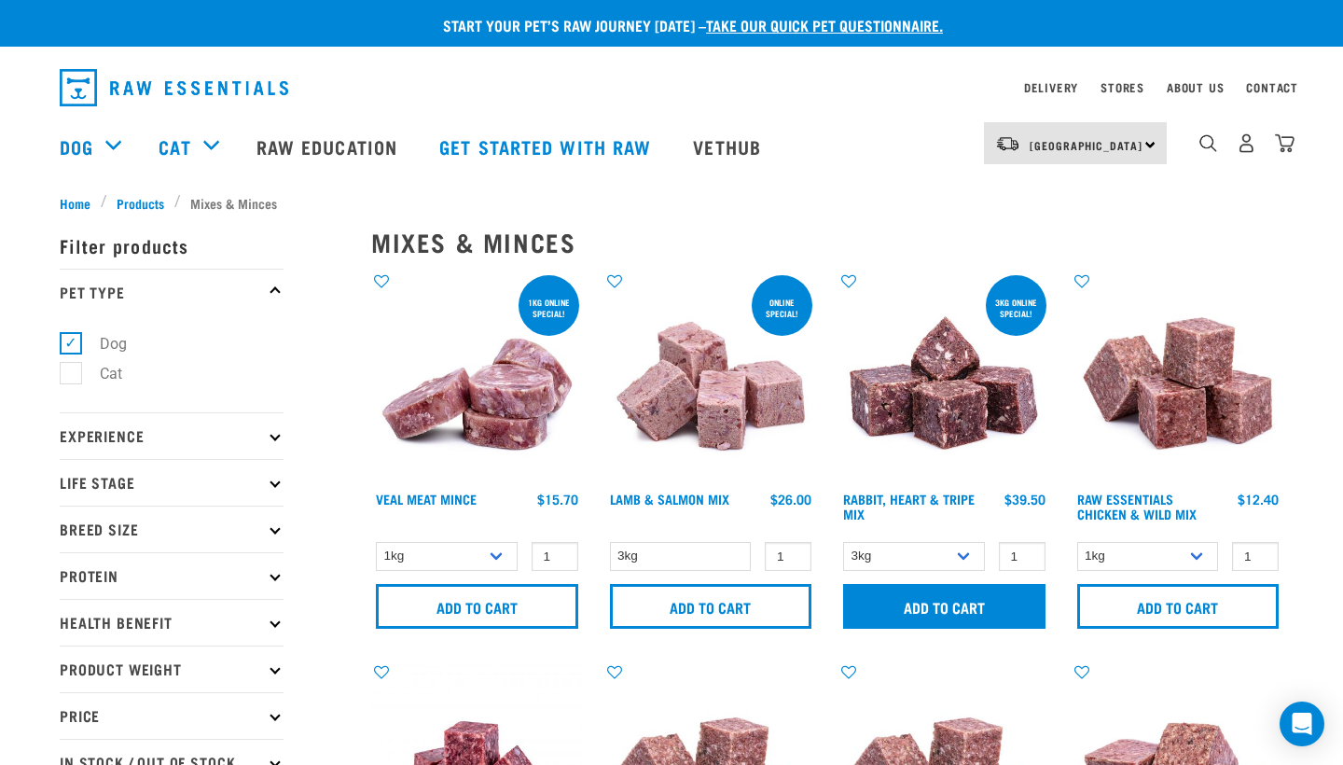
click at [923, 614] on input "Add to cart" at bounding box center [944, 606] width 202 height 45
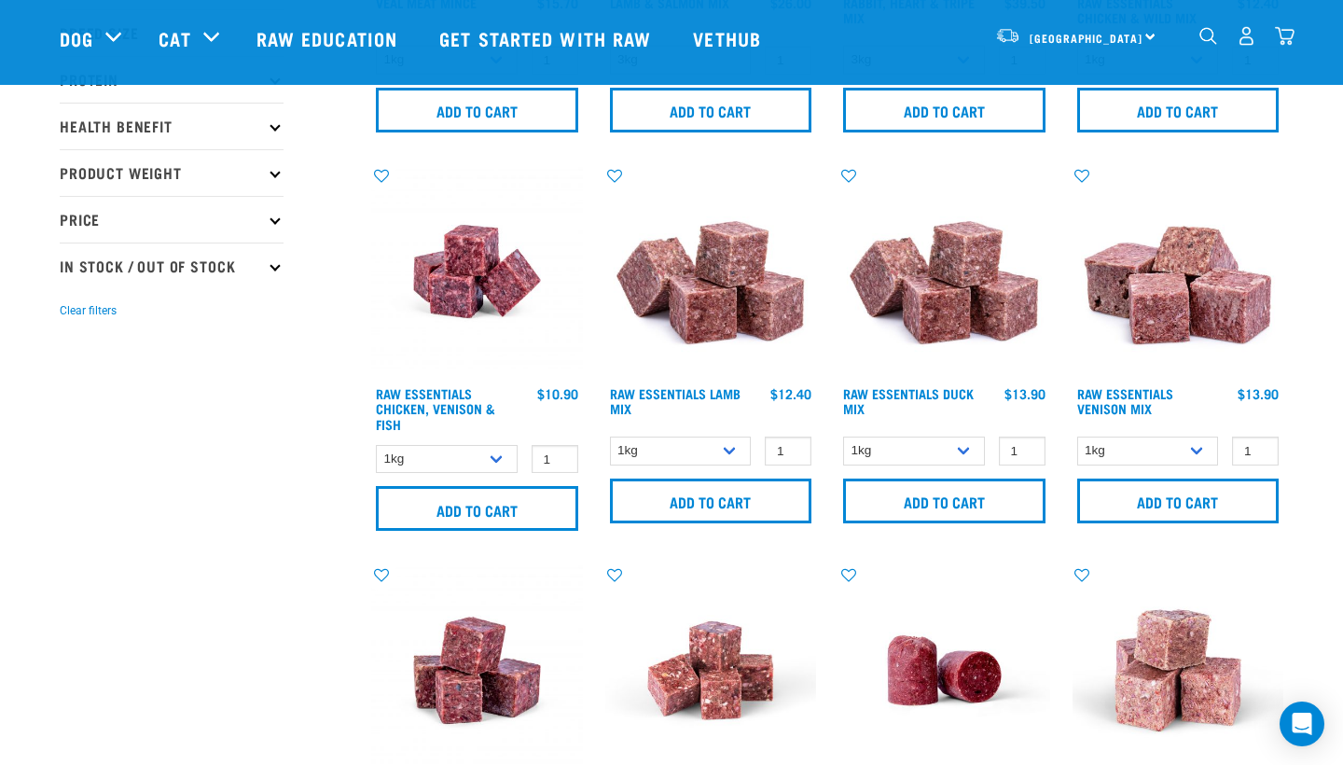
scroll to position [377, 0]
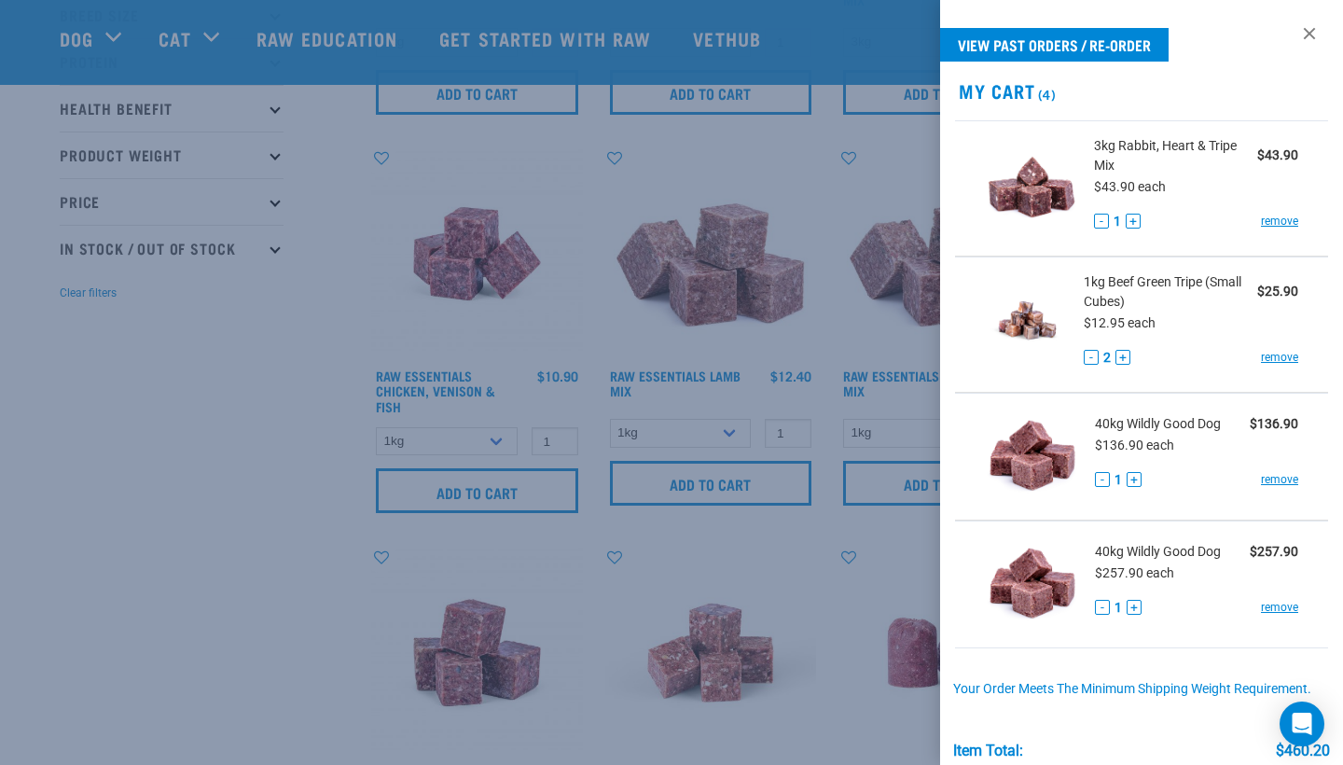
click at [846, 518] on div at bounding box center [671, 382] width 1343 height 765
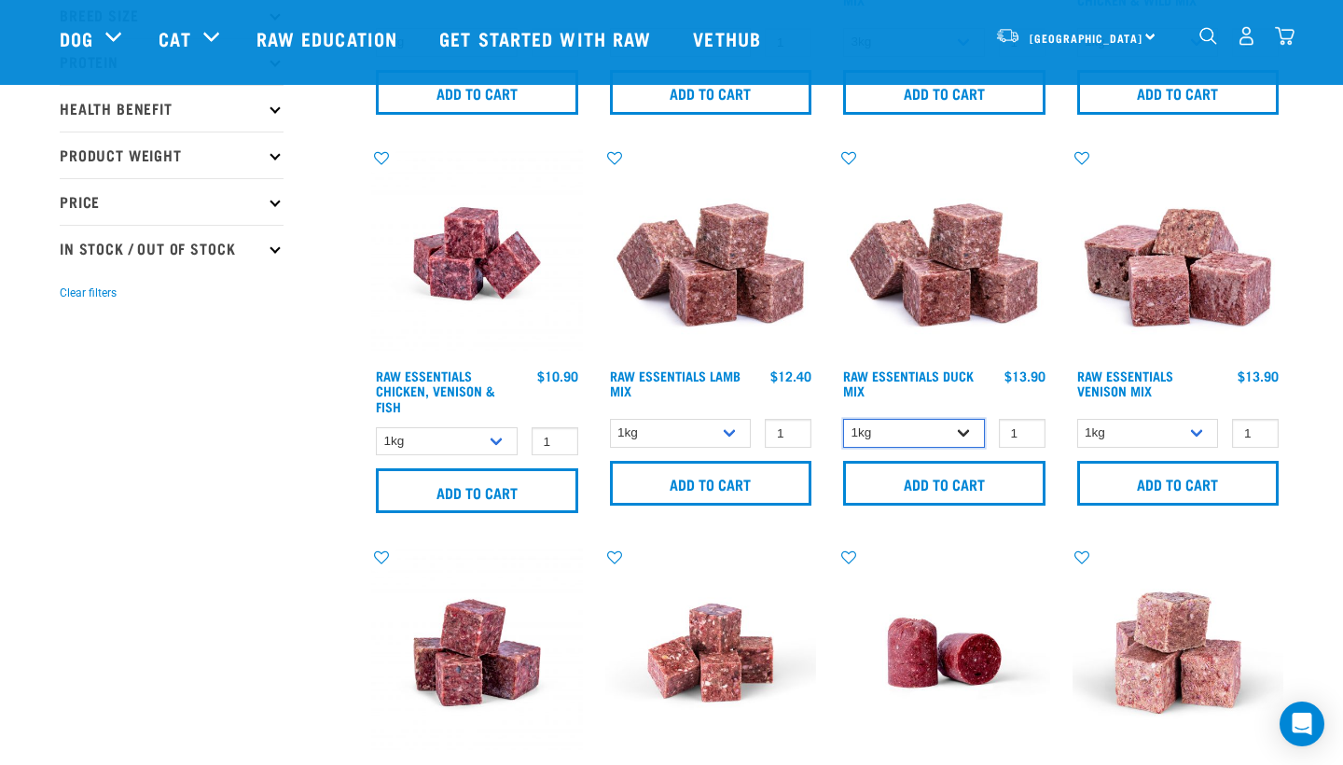
select select "442098"
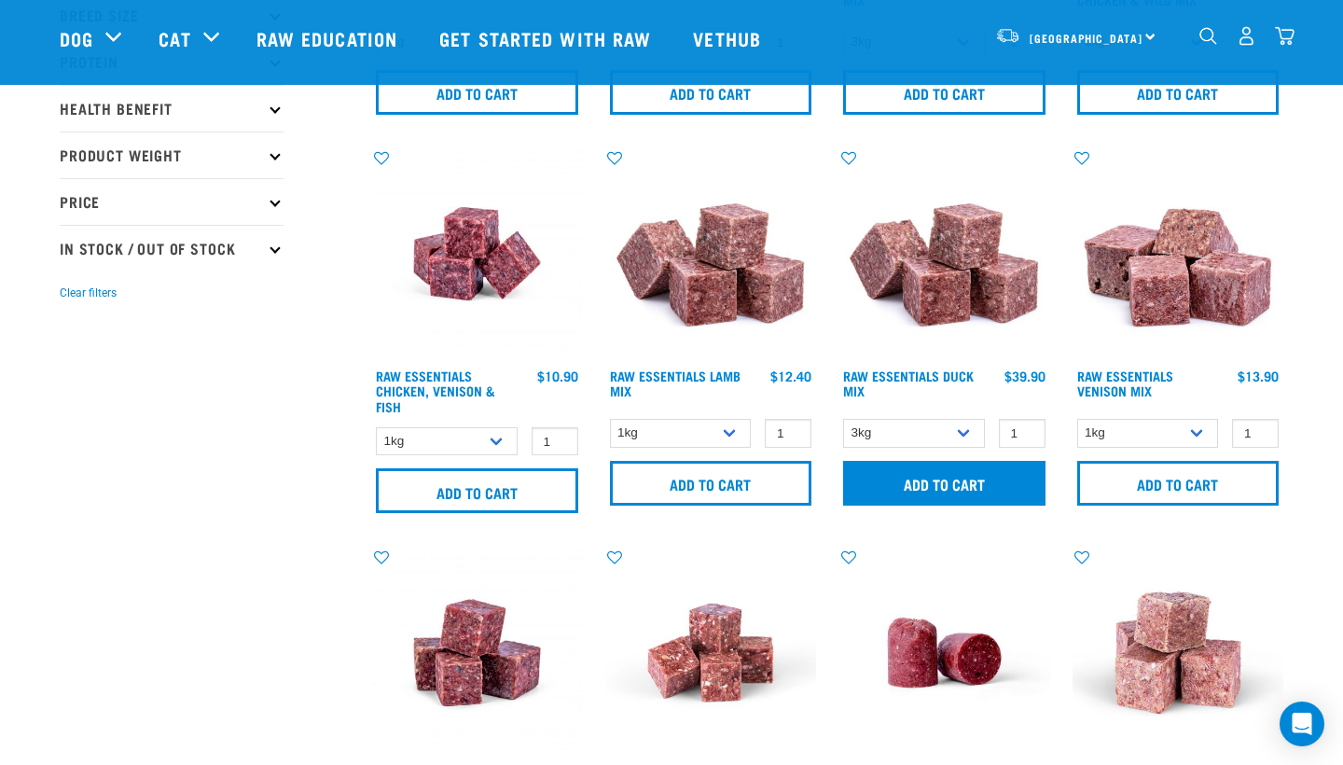
click at [934, 483] on input "Add to cart" at bounding box center [944, 483] width 202 height 45
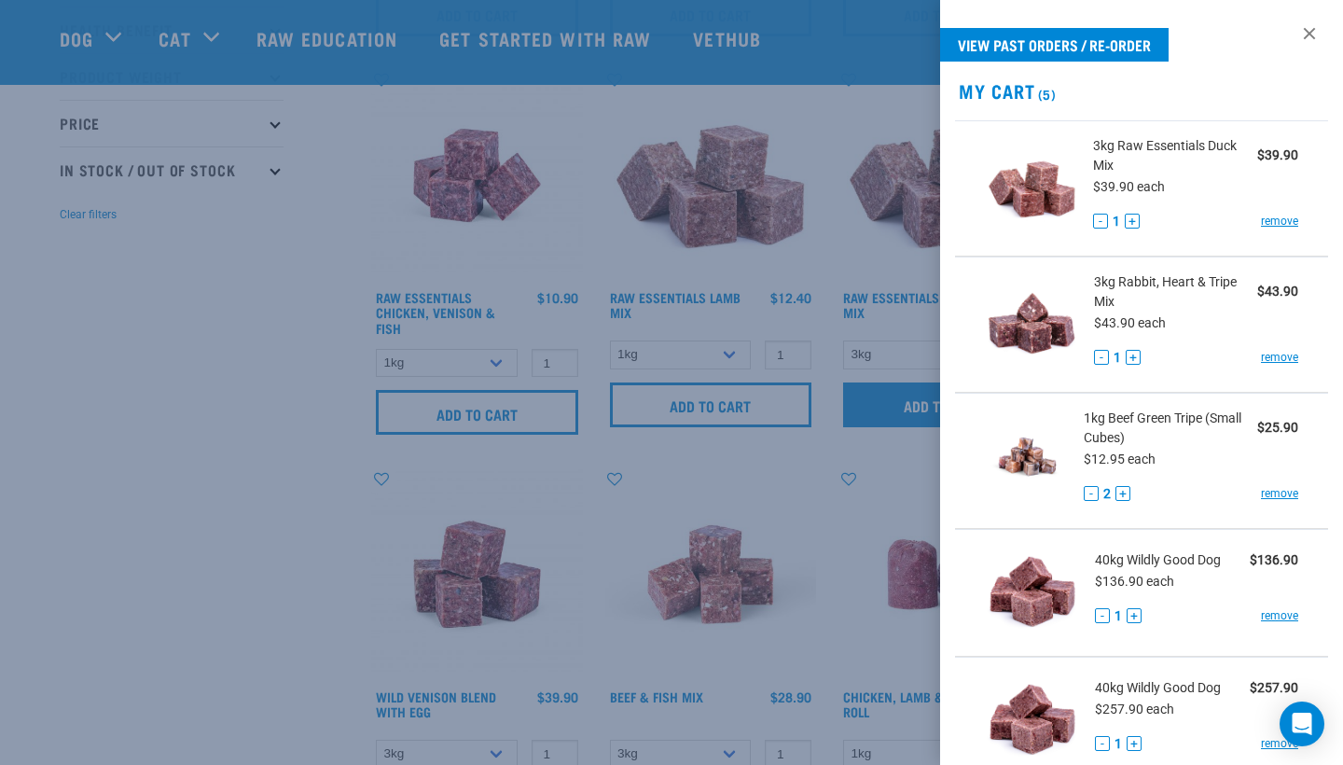
scroll to position [461, 0]
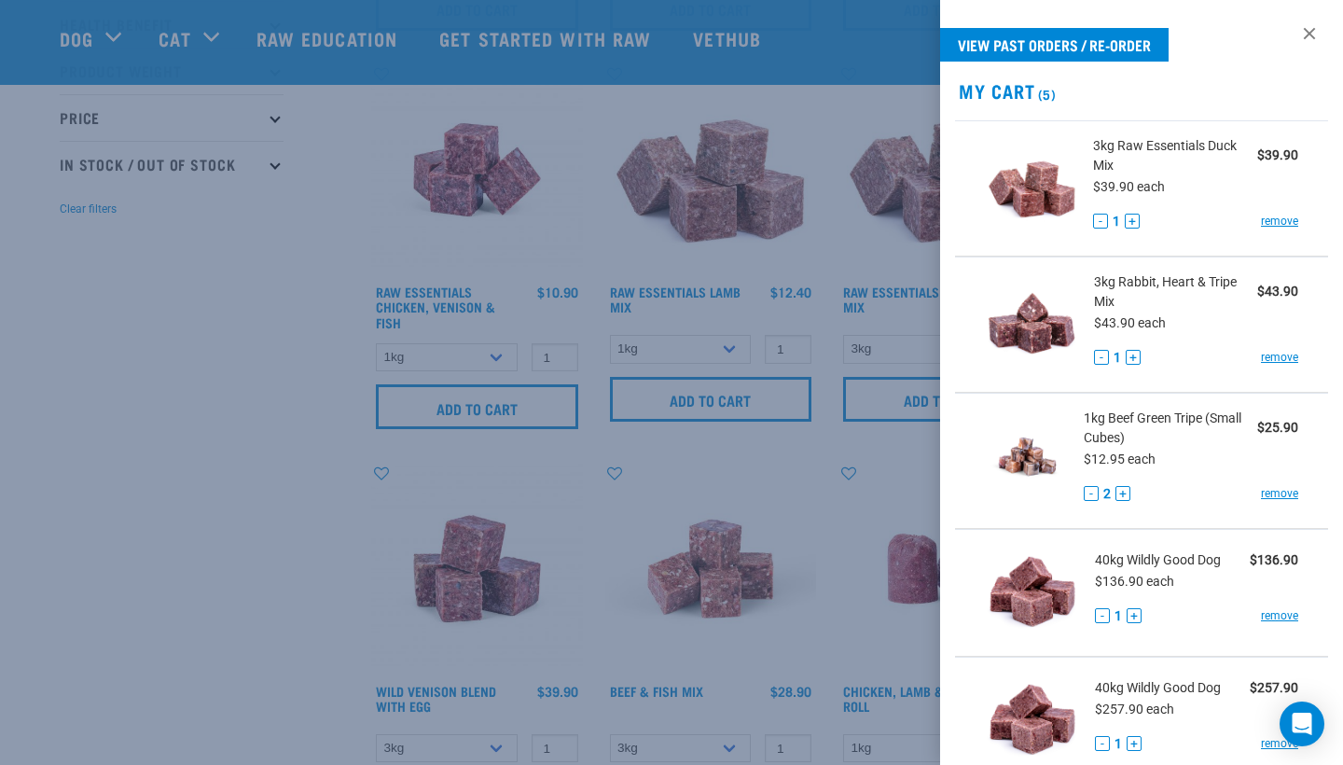
click at [285, 541] on div at bounding box center [671, 382] width 1343 height 765
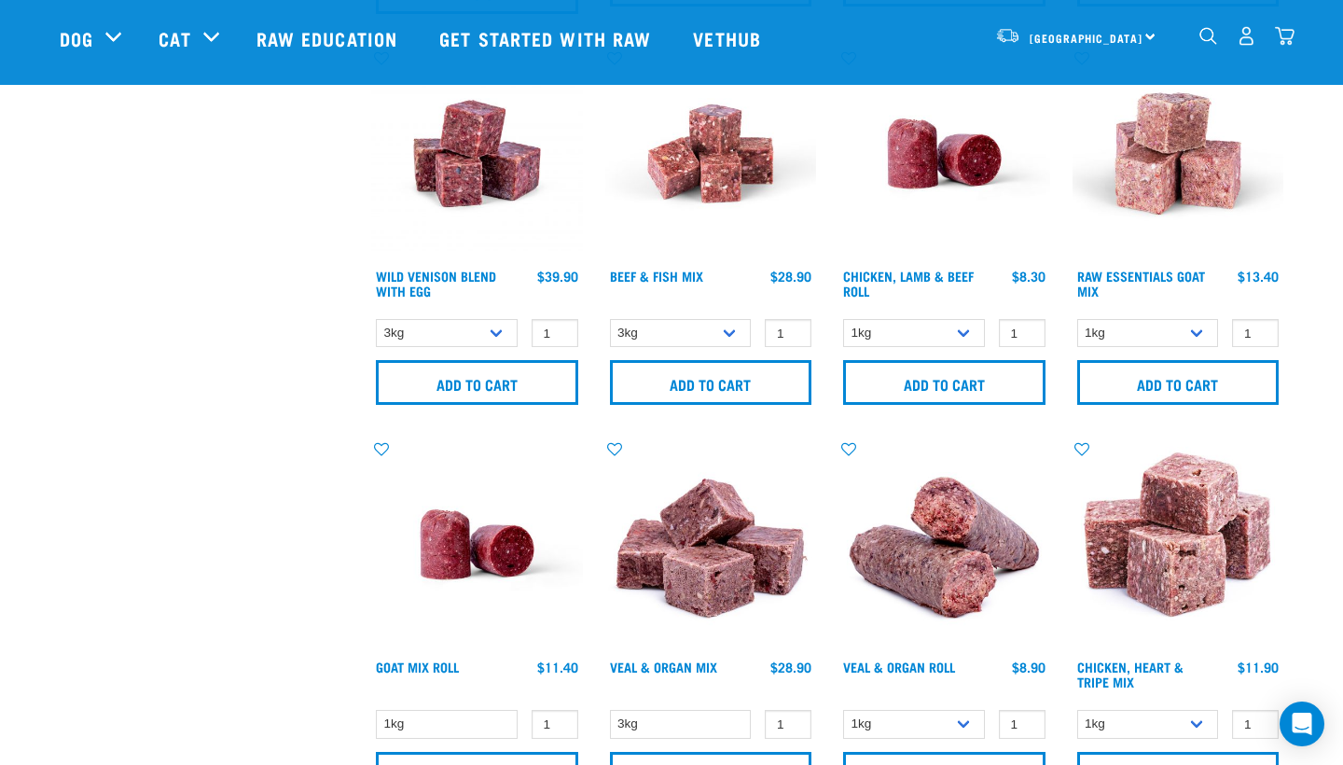
scroll to position [877, 0]
select select "337219"
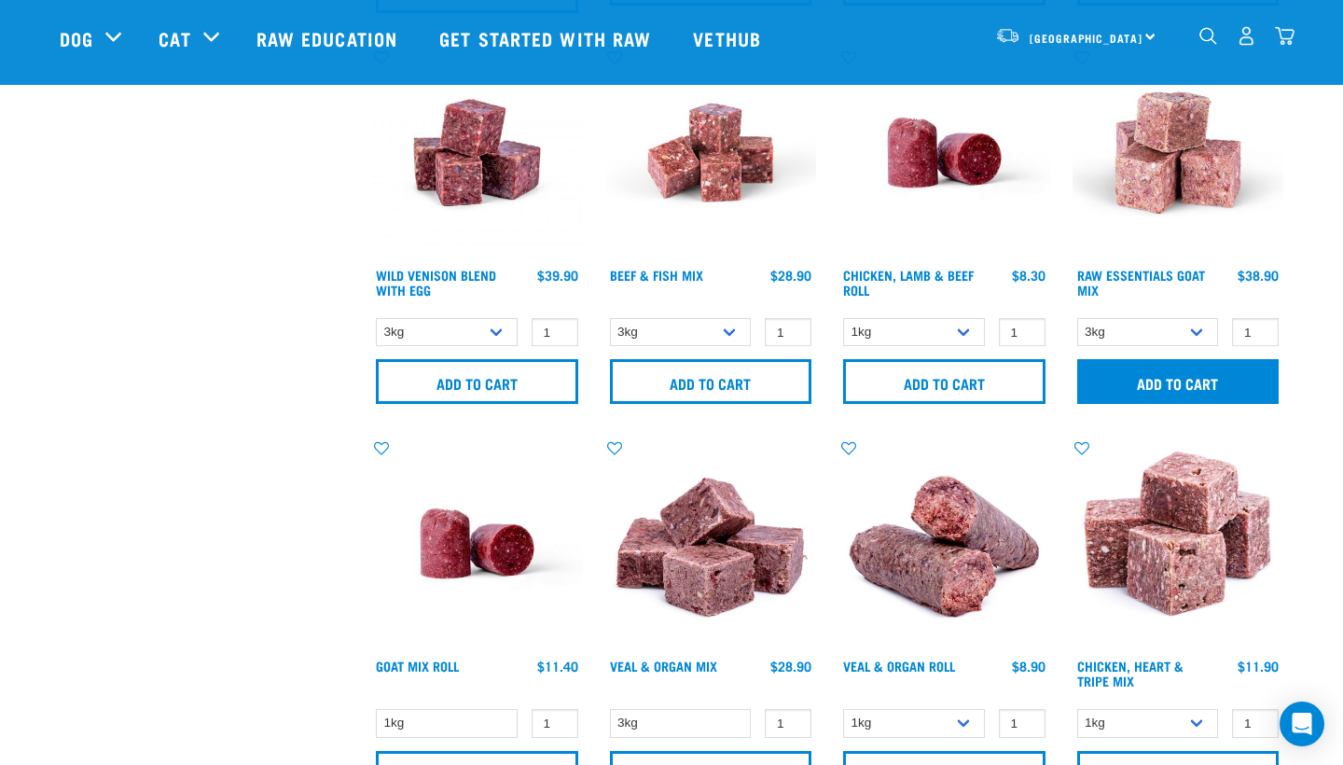
click at [1141, 380] on input "Add to cart" at bounding box center [1178, 381] width 202 height 45
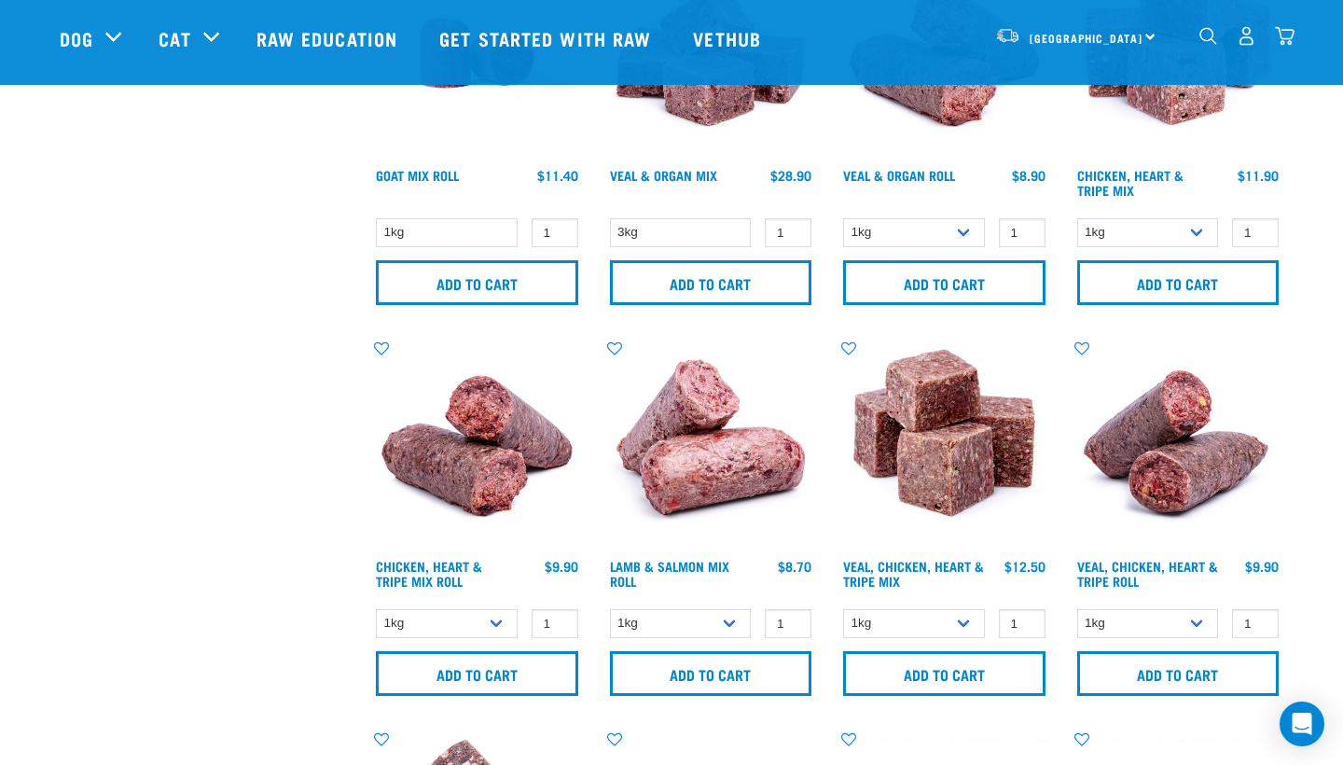
scroll to position [1369, 0]
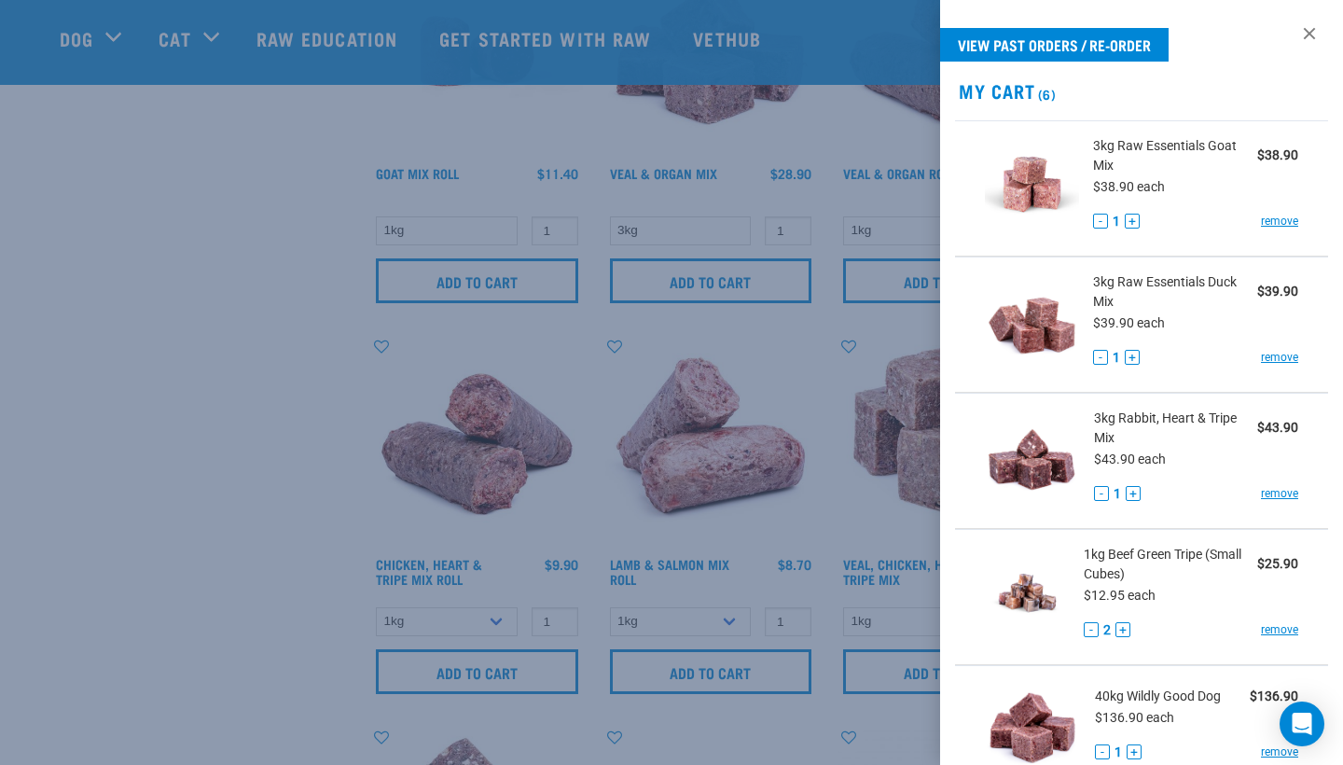
click at [270, 563] on div at bounding box center [671, 382] width 1343 height 765
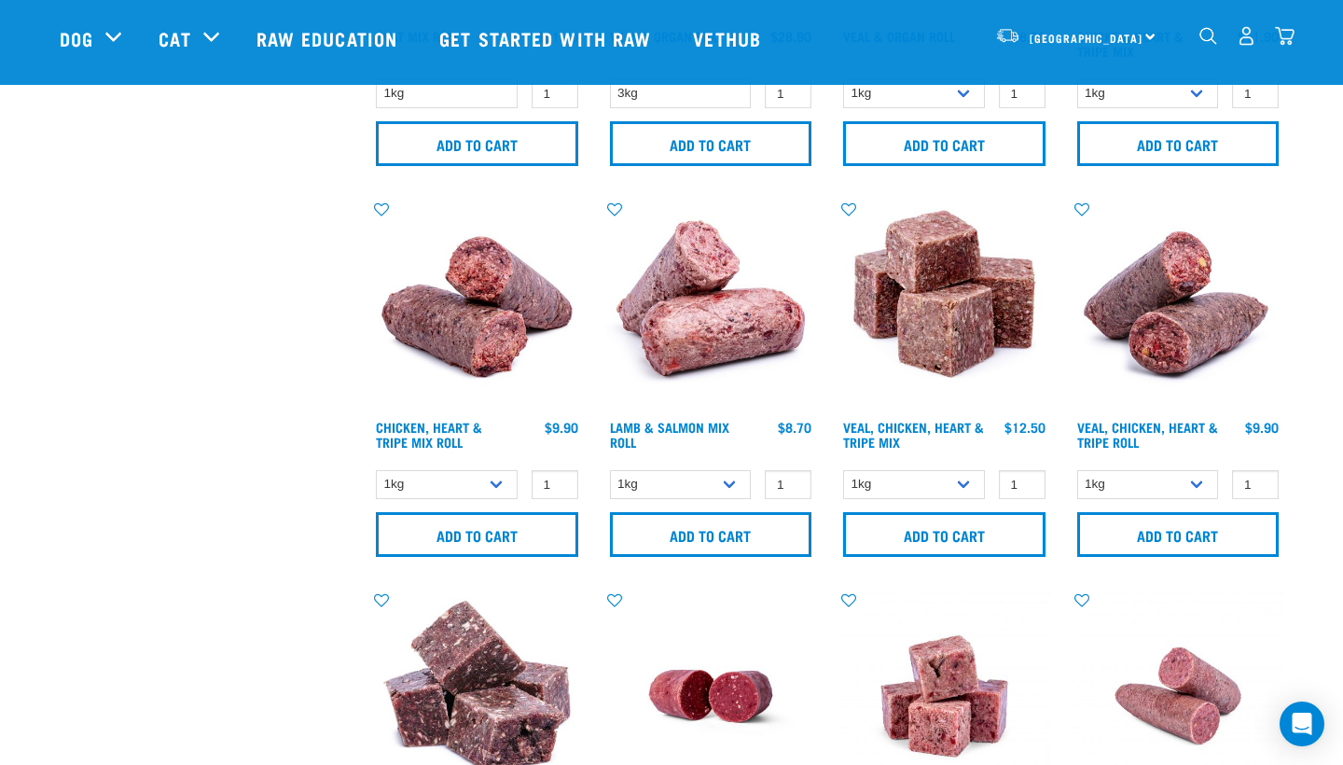
scroll to position [1512, 0]
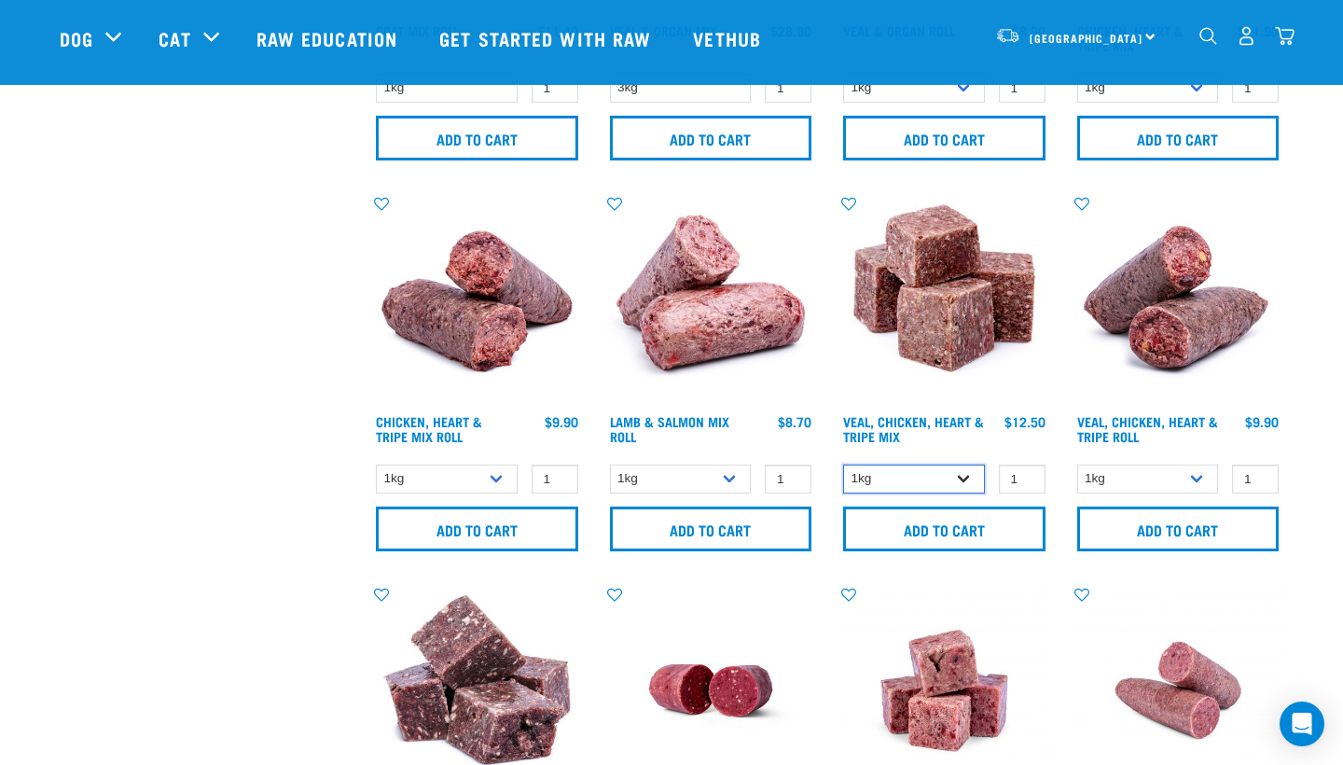
click at [956, 475] on select "1kg 3kg" at bounding box center [914, 479] width 142 height 29
select select "752"
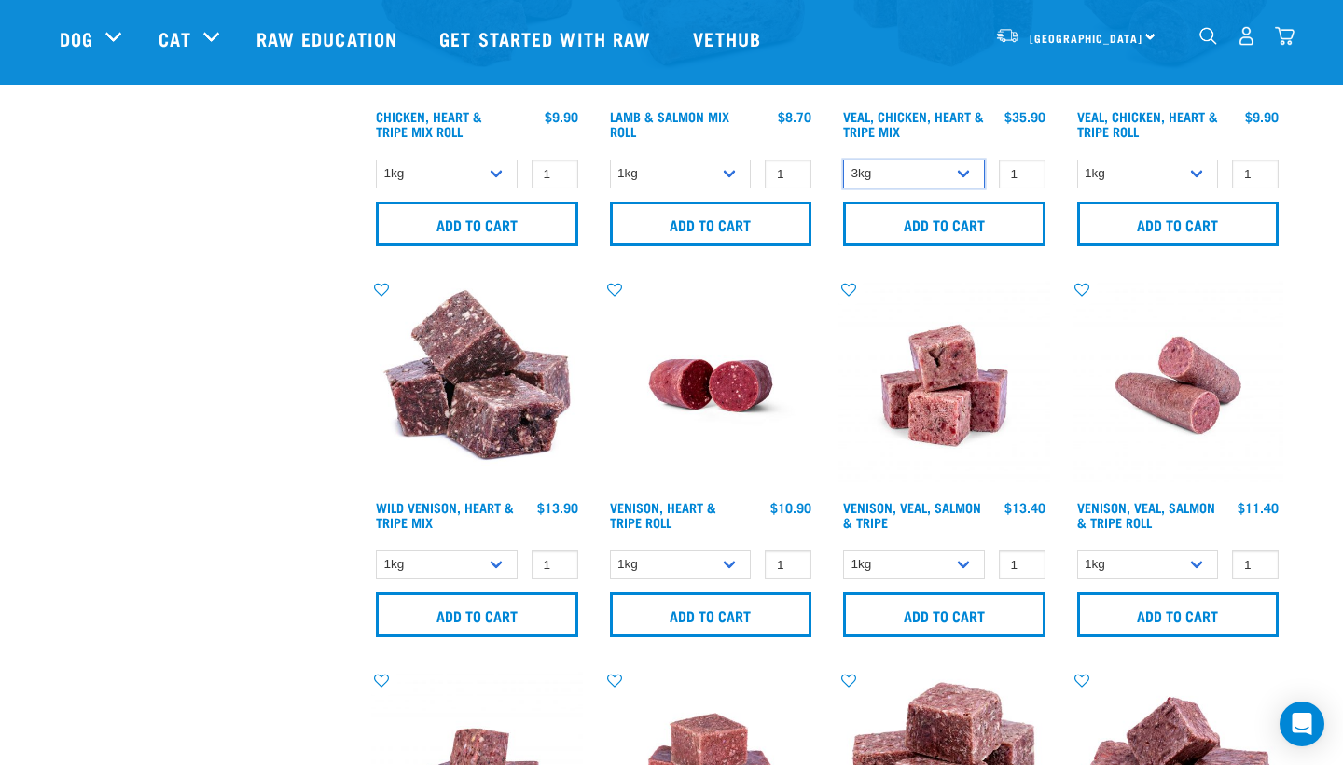
scroll to position [1835, 0]
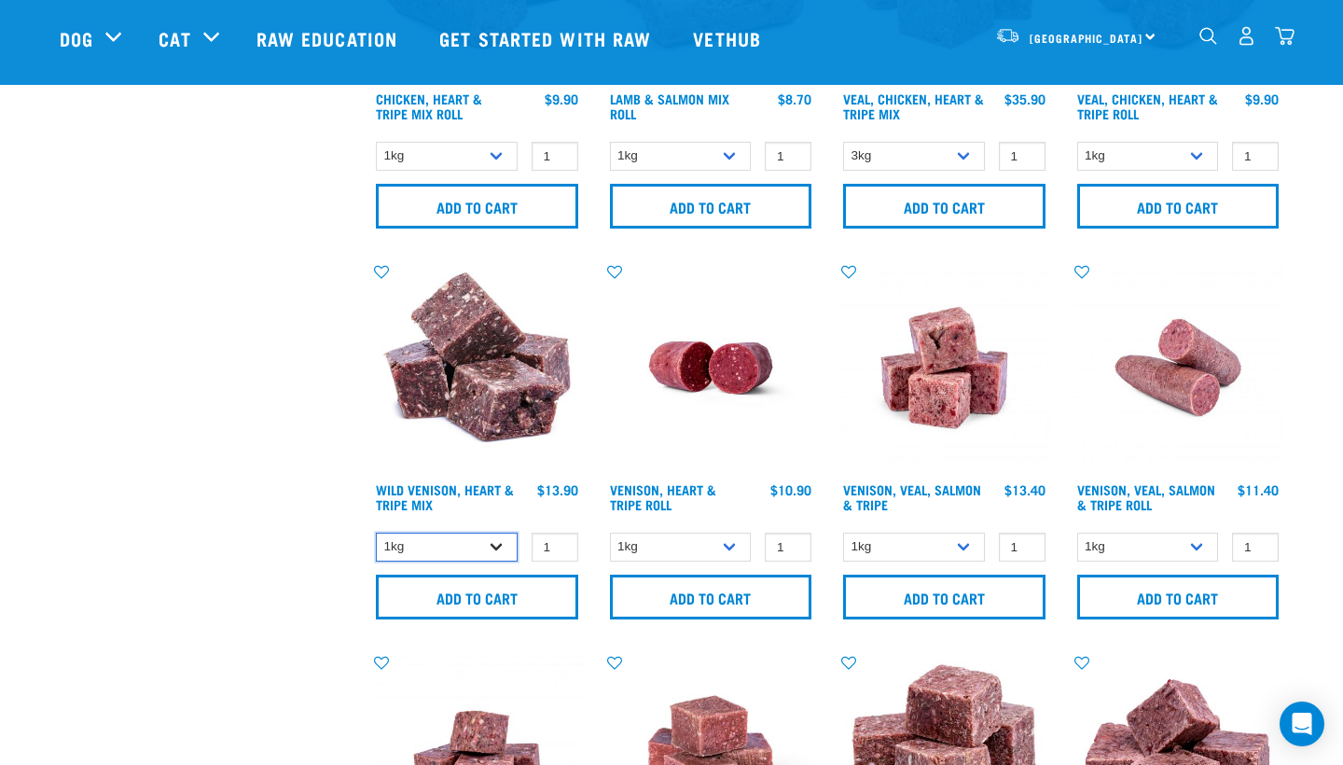
select select "763"
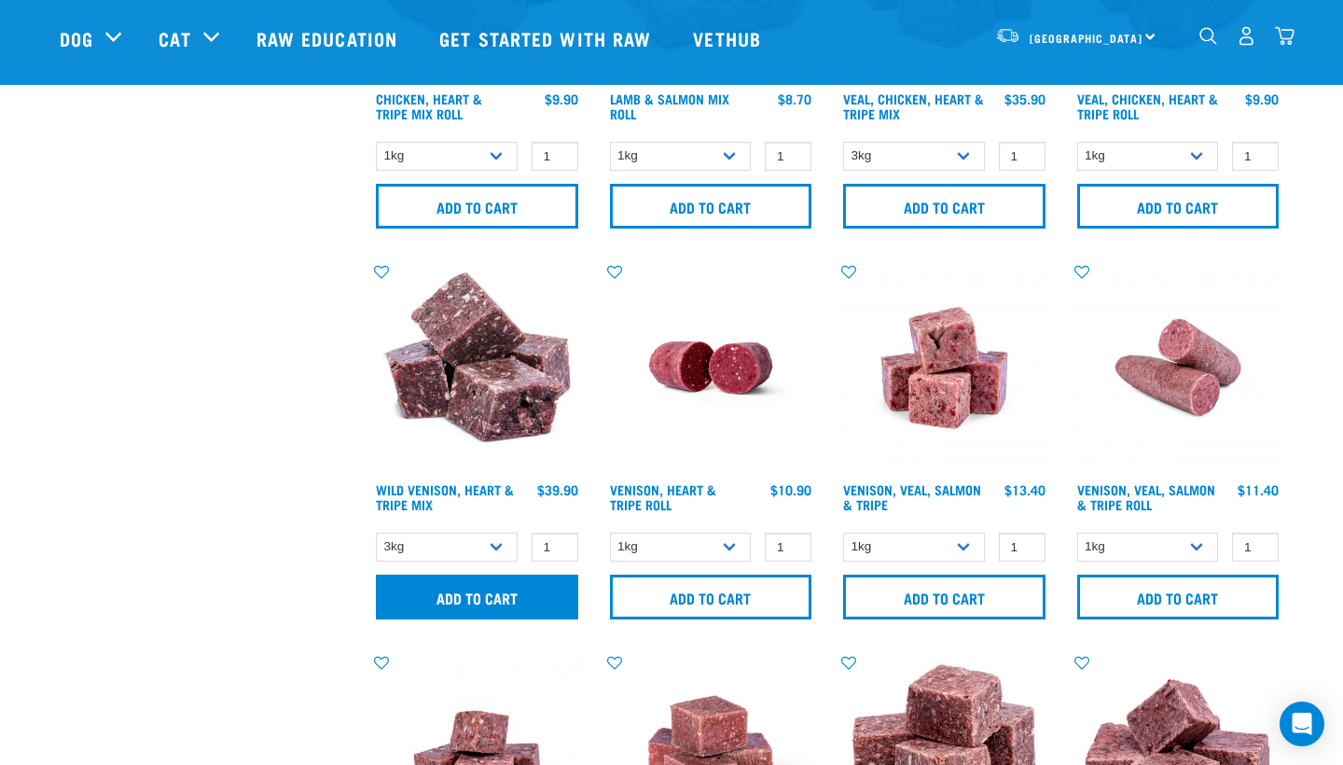
click at [464, 594] on input "Add to cart" at bounding box center [477, 597] width 202 height 45
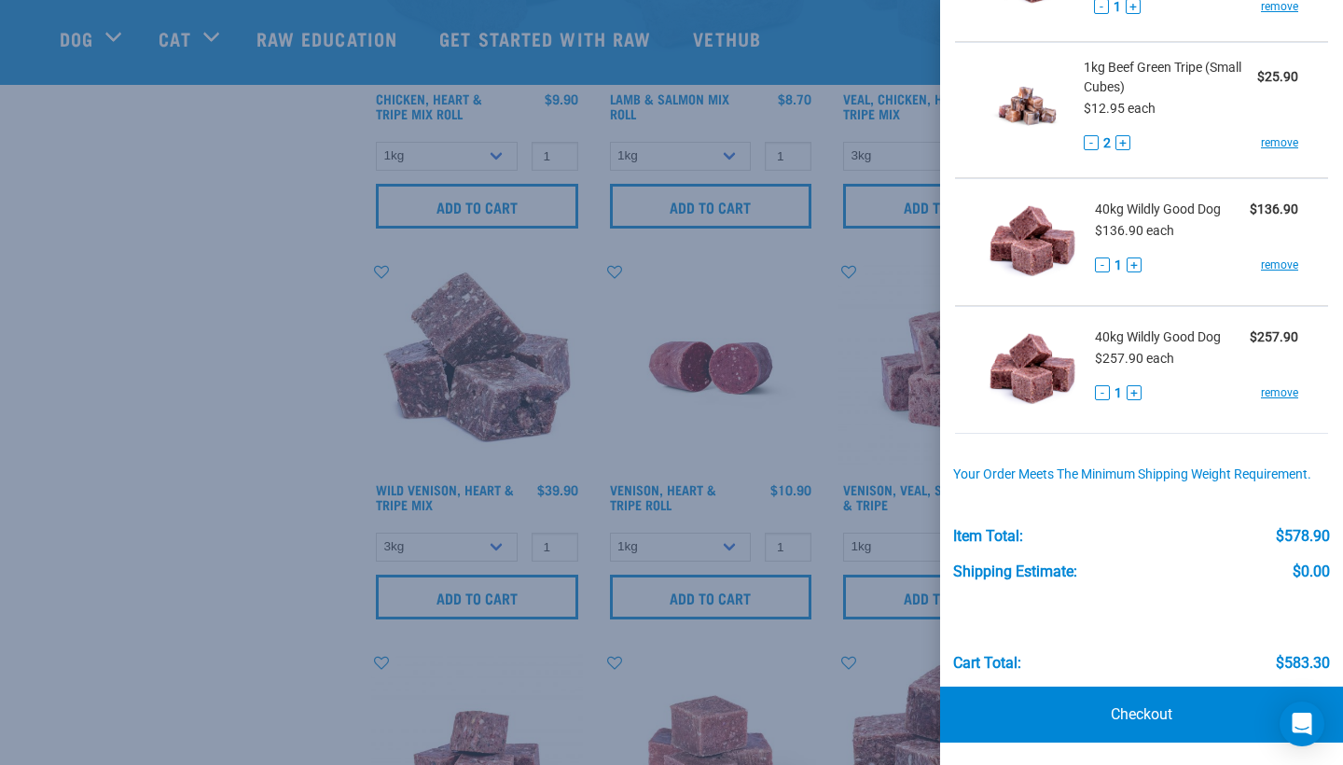
scroll to position [622, 0]
click at [1125, 709] on link "Checkout" at bounding box center [1141, 715] width 403 height 56
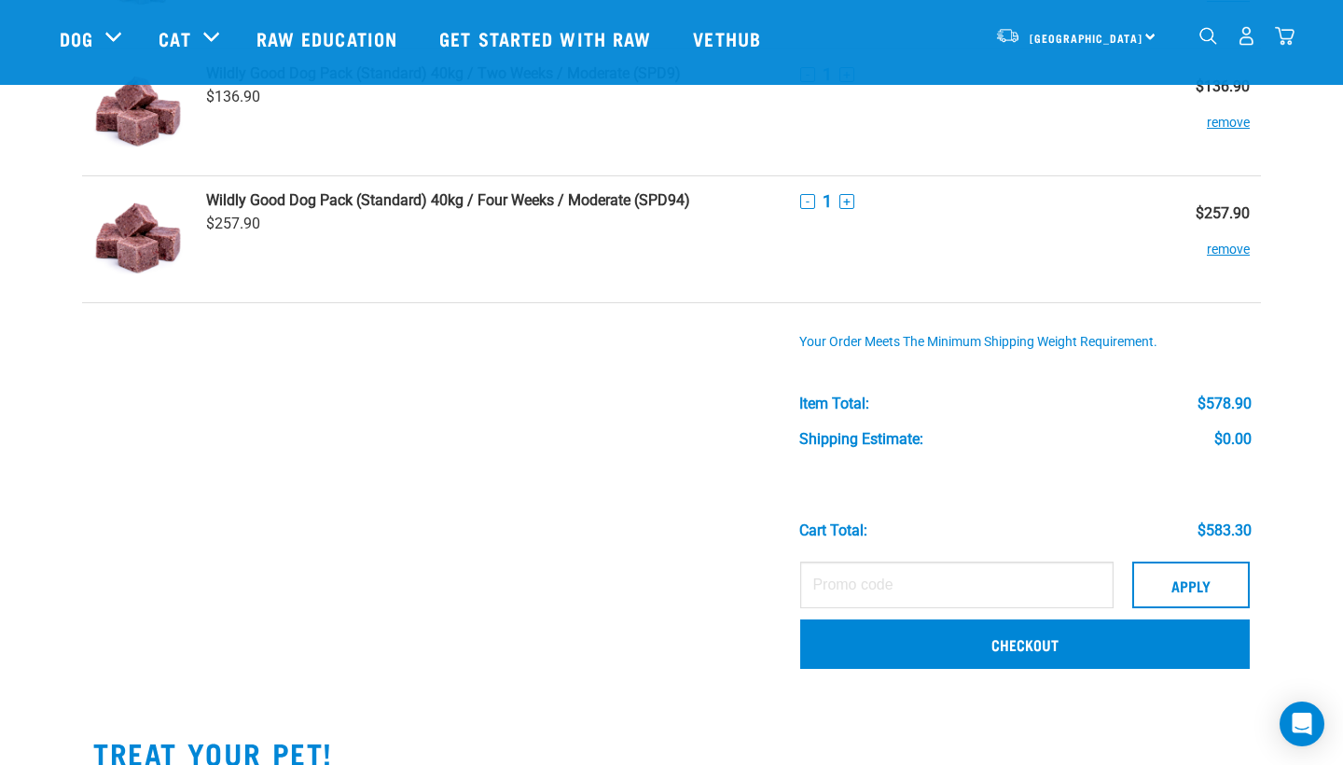
scroll to position [746, 0]
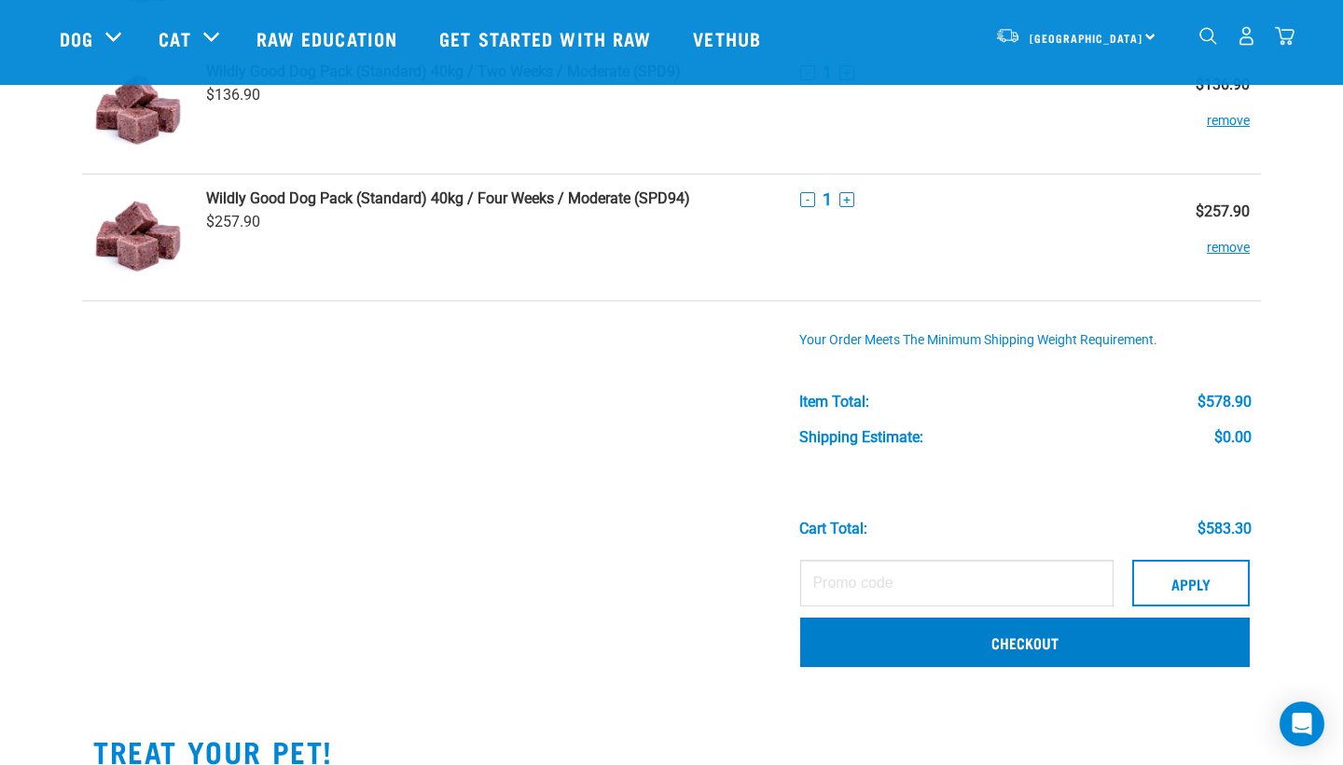
click at [889, 649] on link "Checkout" at bounding box center [1025, 642] width 450 height 49
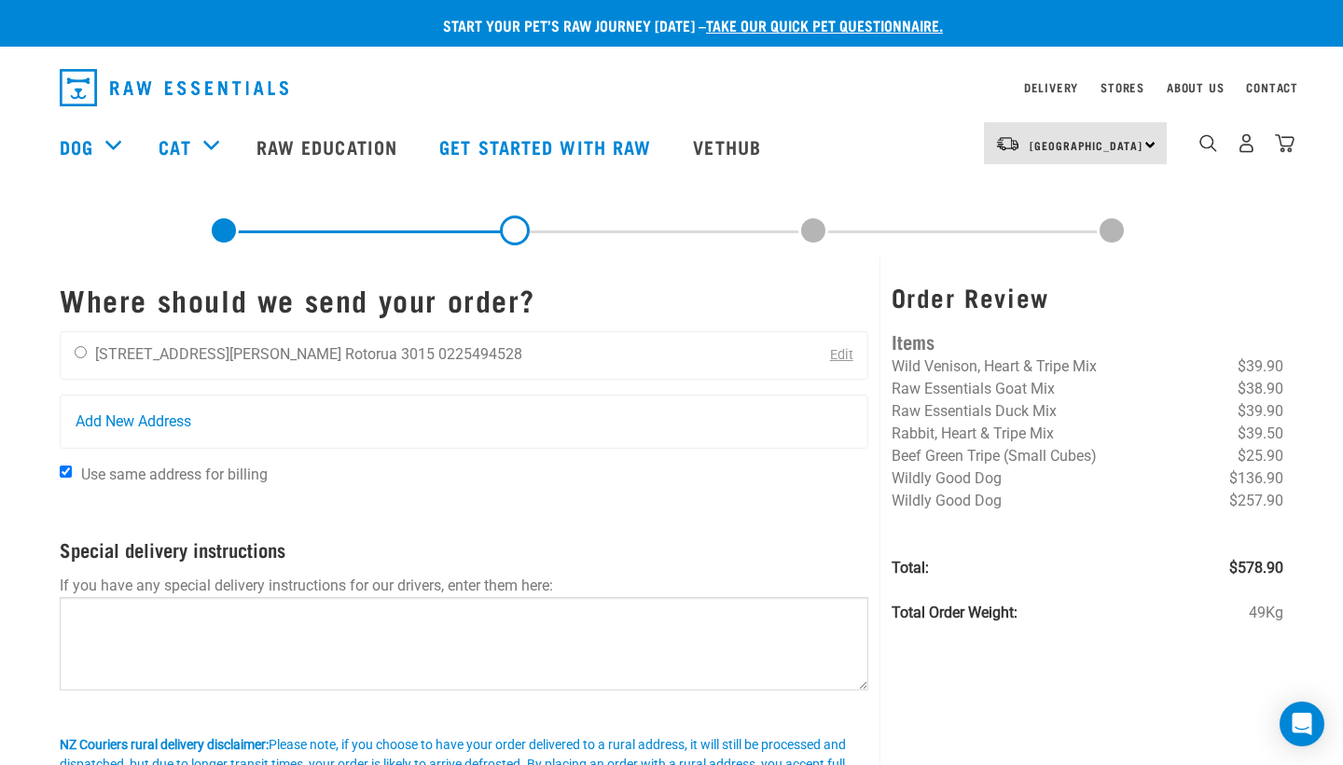
click at [453, 350] on div "[PERSON_NAME] [STREET_ADDRESS][PERSON_NAME] [GEOGRAPHIC_DATA] 3015 0225494528 E…" at bounding box center [464, 355] width 809 height 49
click at [85, 352] on input "radio" at bounding box center [81, 352] width 12 height 12
radio input "true"
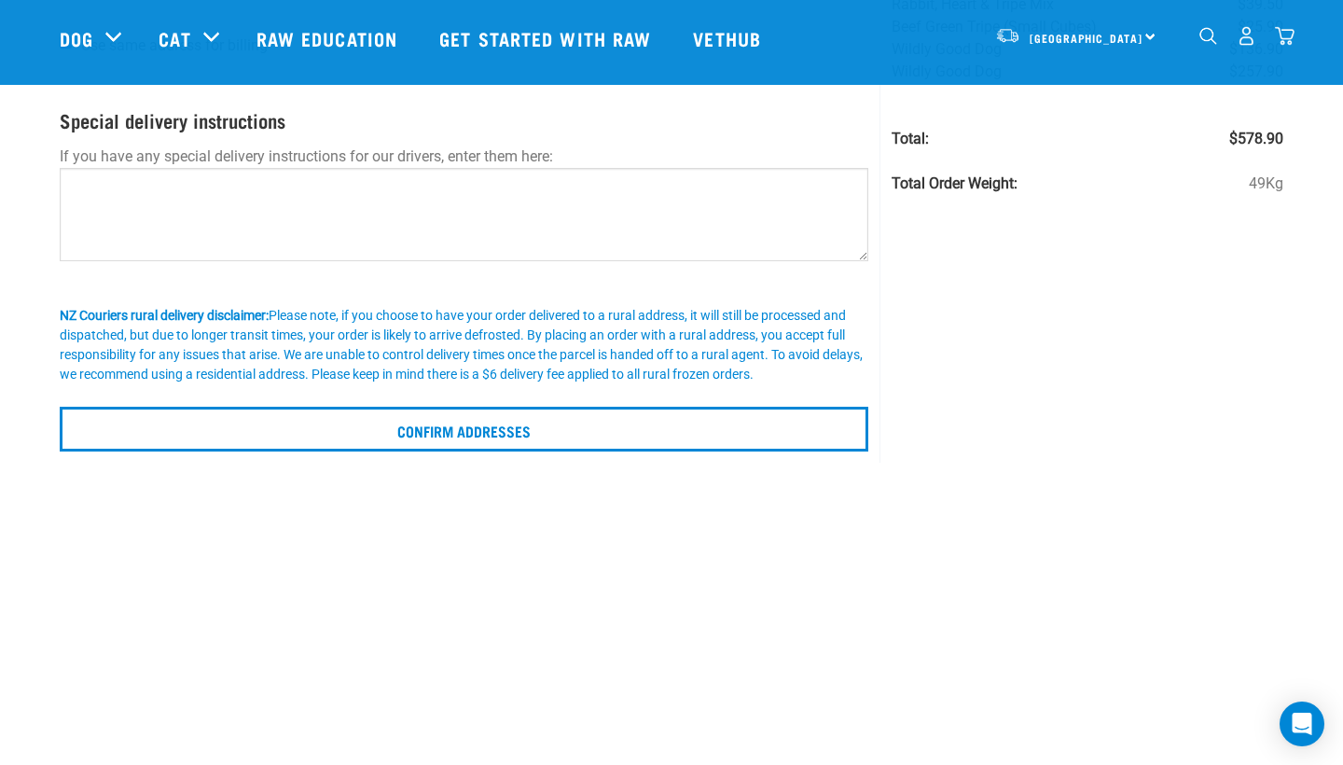
scroll to position [293, 0]
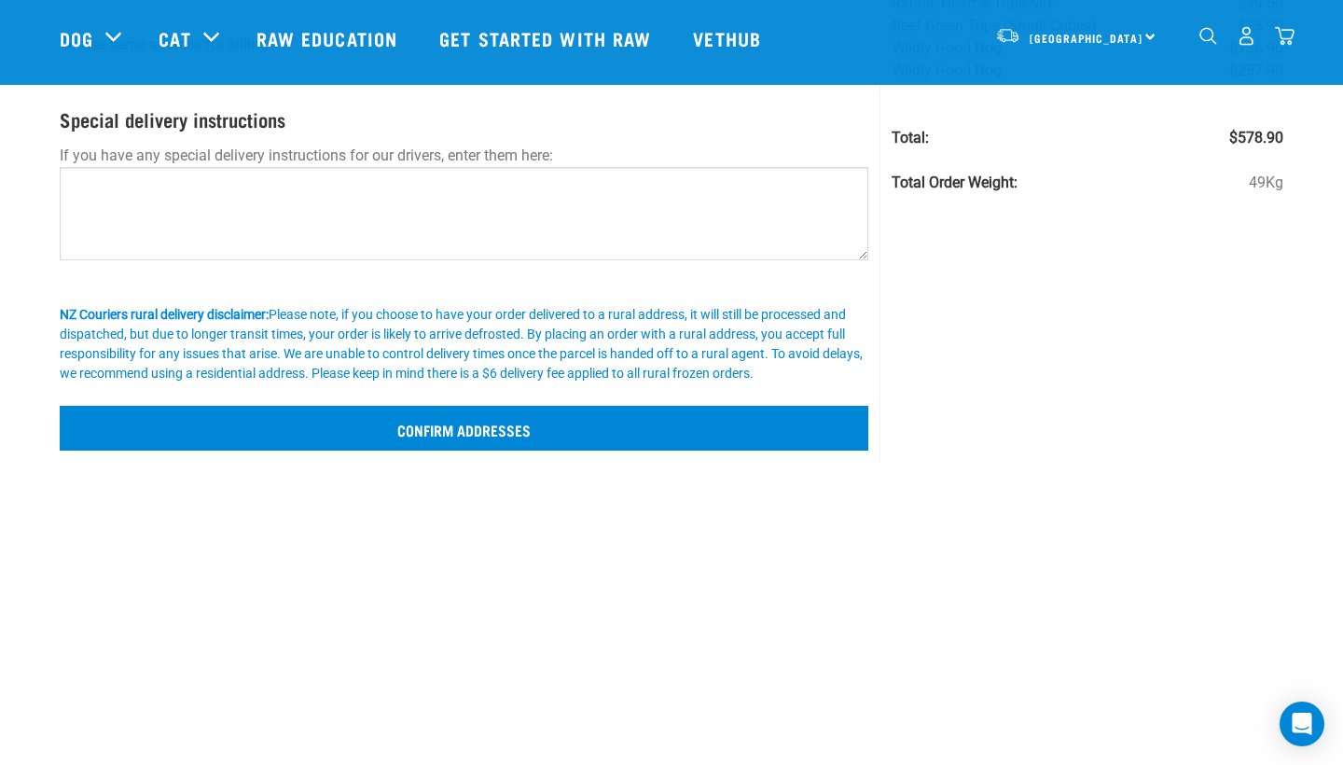
click at [490, 431] on input "Confirm addresses" at bounding box center [464, 428] width 809 height 45
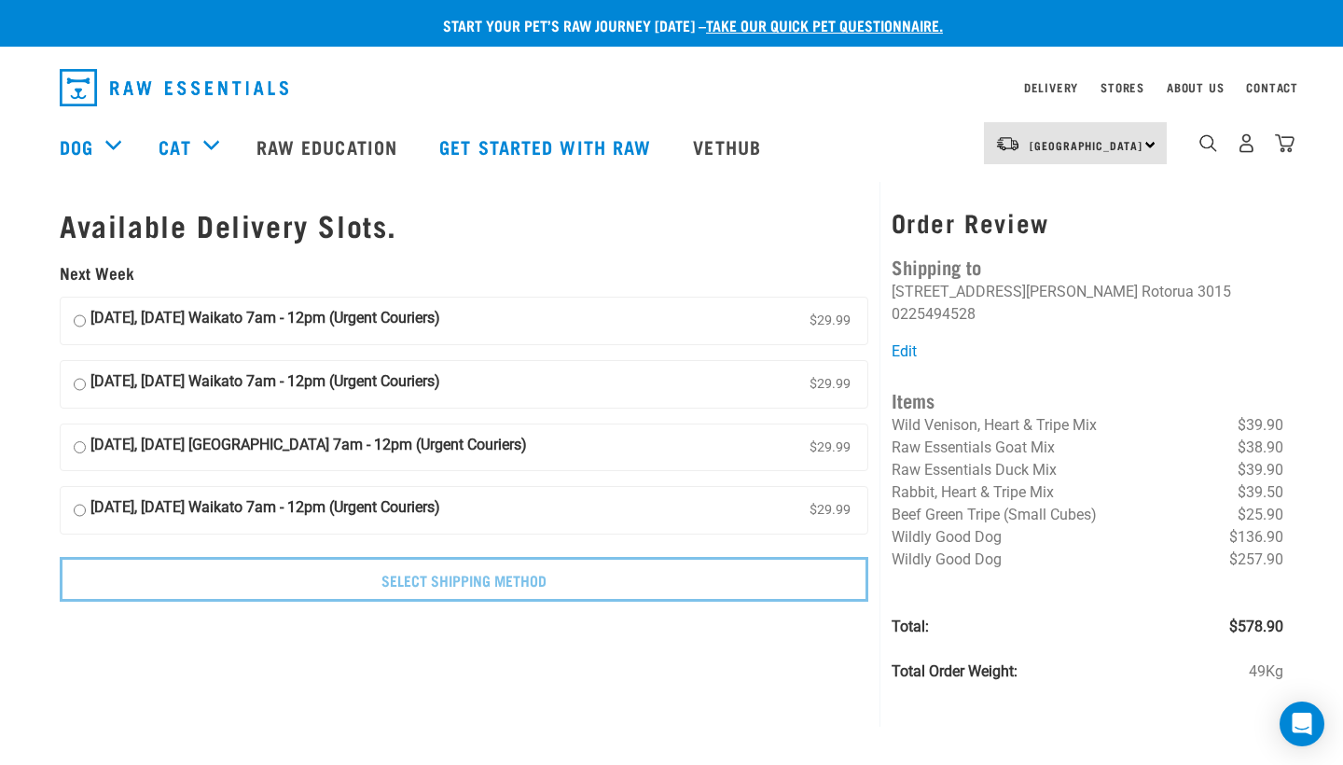
click at [79, 375] on input "[DATE], [DATE] Waikato 7am - 12pm (Urgent Couriers) $29.99" at bounding box center [80, 384] width 12 height 28
radio input "true"
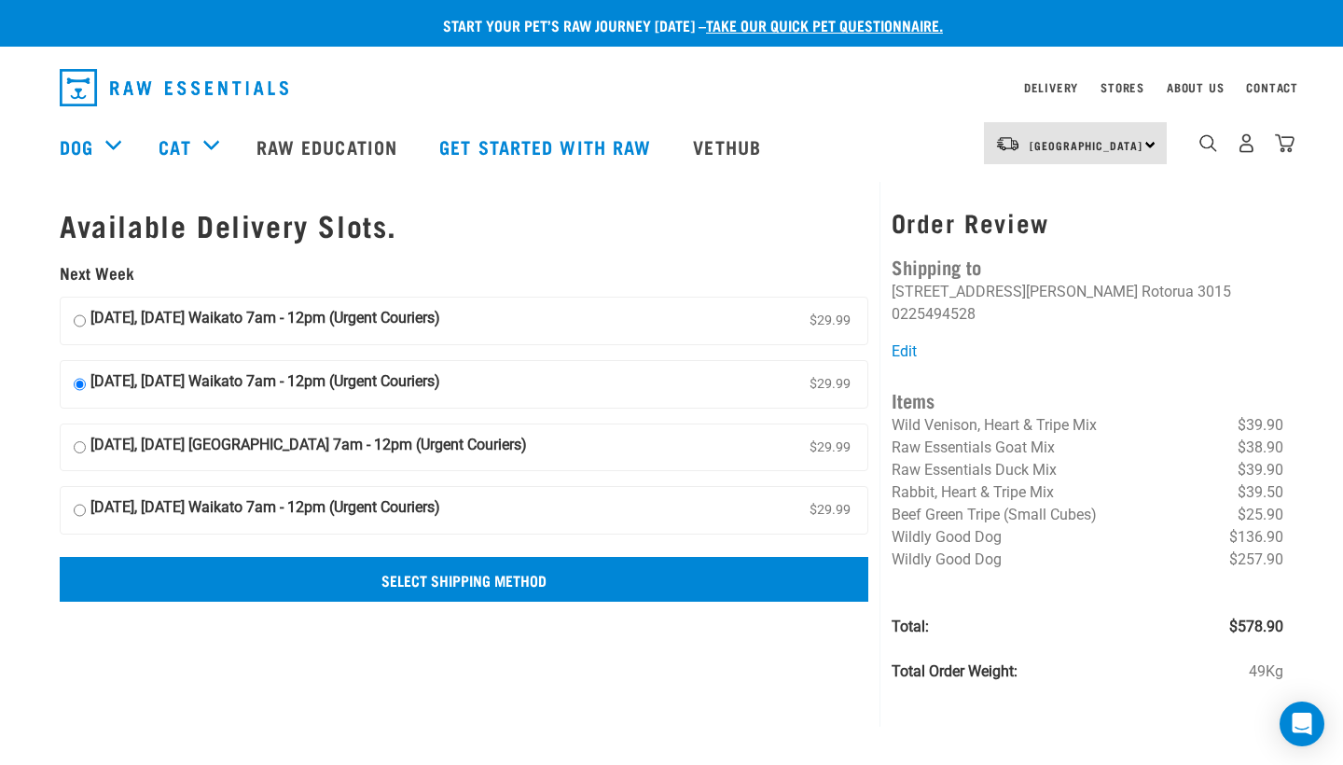
click at [462, 576] on input "Select Shipping Method" at bounding box center [464, 579] width 809 height 45
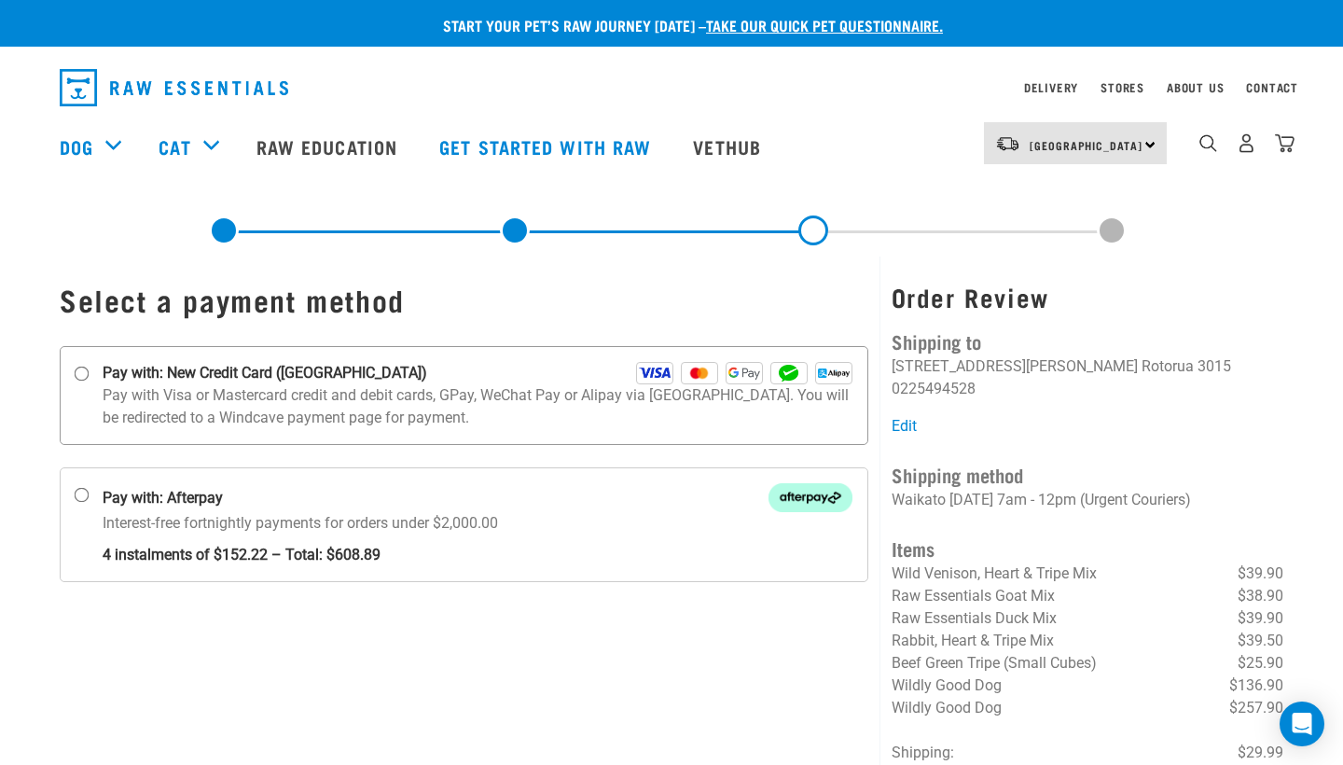
click at [369, 404] on p "Pay with Visa or Mastercard credit and debit cards, GPay, WeChat Pay or Alipay …" at bounding box center [478, 406] width 750 height 45
click at [90, 382] on input "Pay with: New Credit Card ([GEOGRAPHIC_DATA])" at bounding box center [82, 374] width 15 height 15
radio input "true"
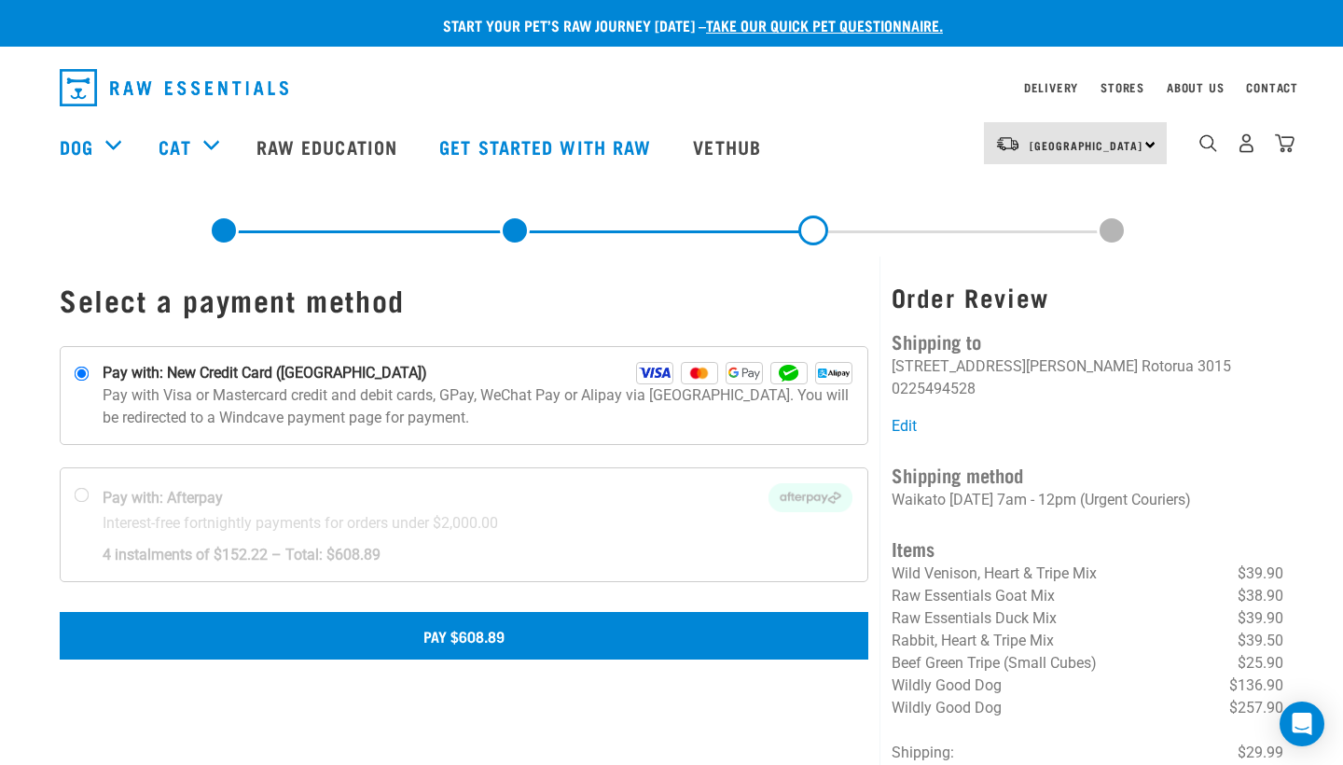
click at [473, 631] on button "Pay $608.89" at bounding box center [464, 635] width 809 height 47
